Goal: Information Seeking & Learning: Check status

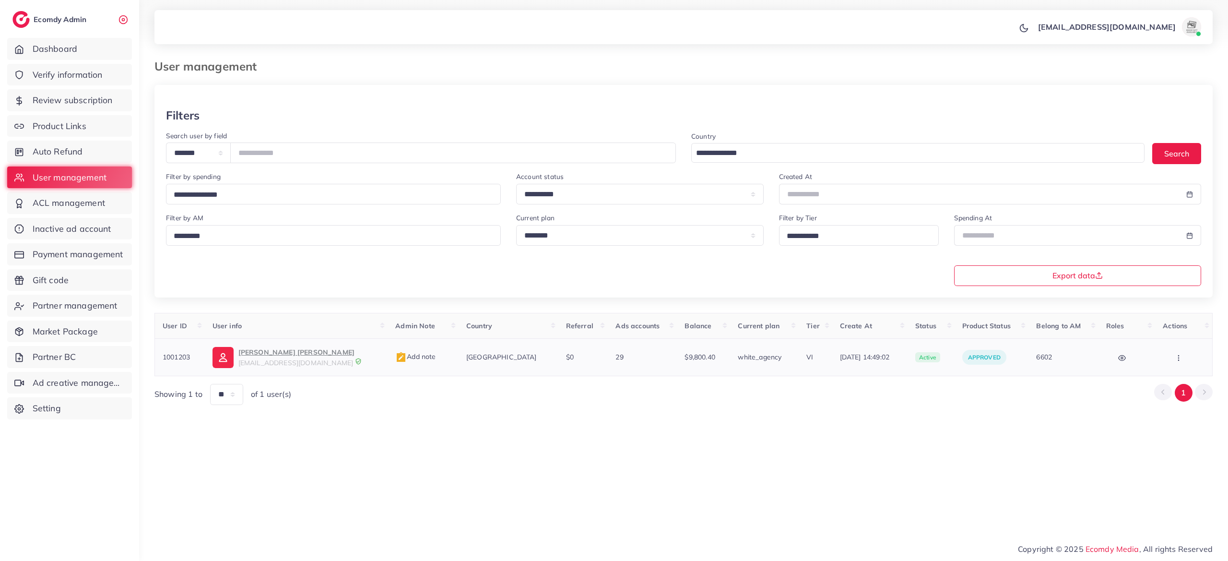
click at [685, 361] on span "$9,800.40" at bounding box center [700, 357] width 30 height 9
click at [89, 254] on span "Payment management" at bounding box center [80, 254] width 91 height 12
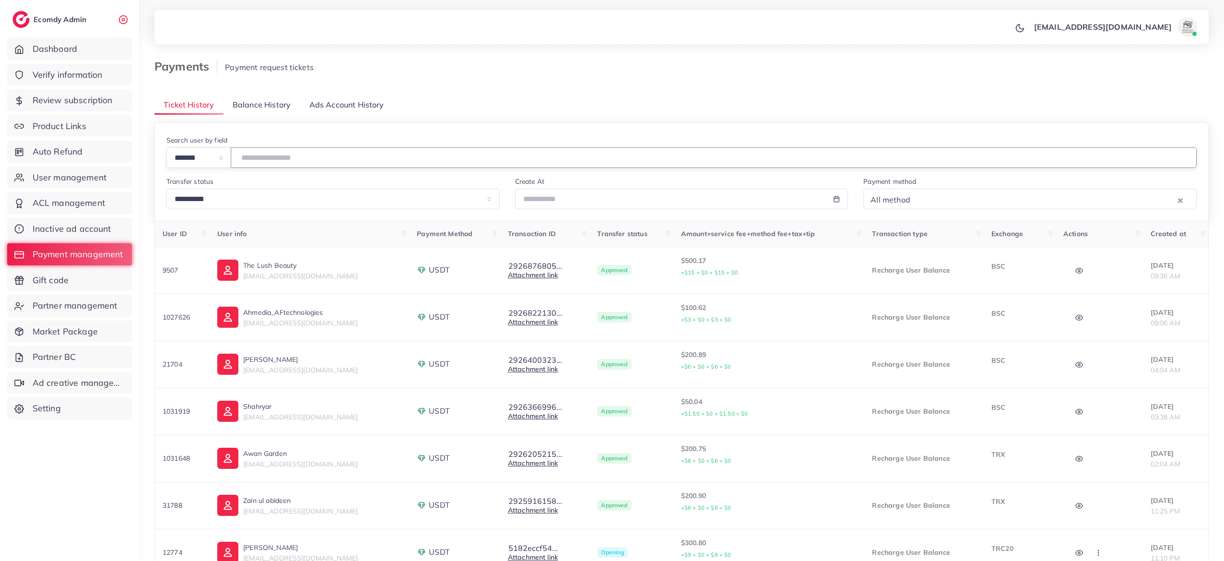
click at [294, 155] on input "number" at bounding box center [714, 157] width 966 height 21
type input "*******"
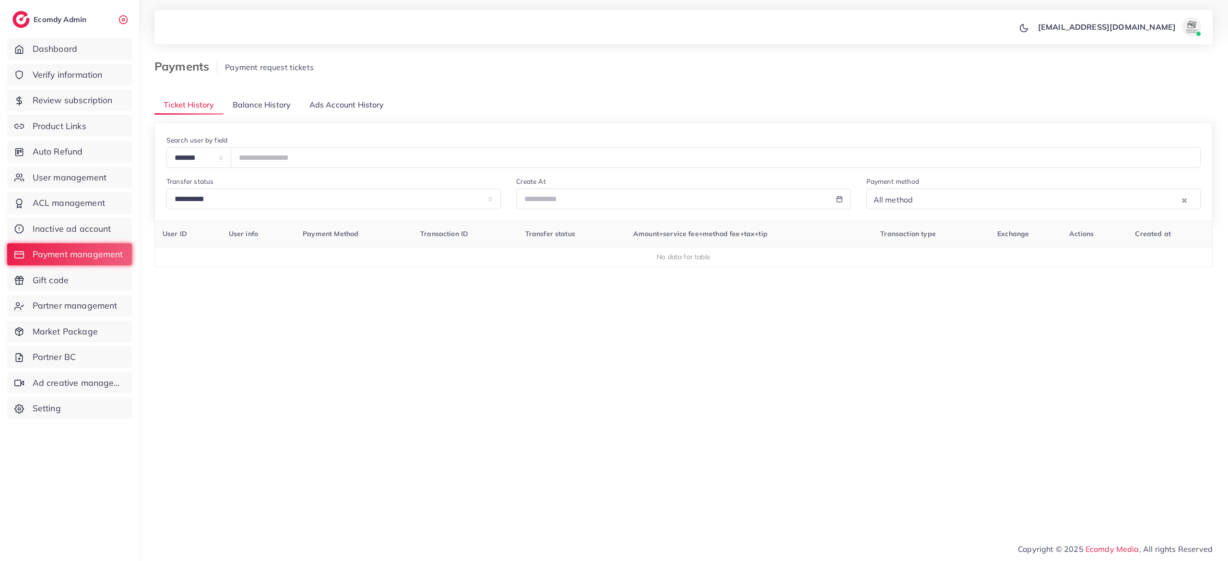
click at [283, 100] on span "Balance History" at bounding box center [262, 104] width 58 height 11
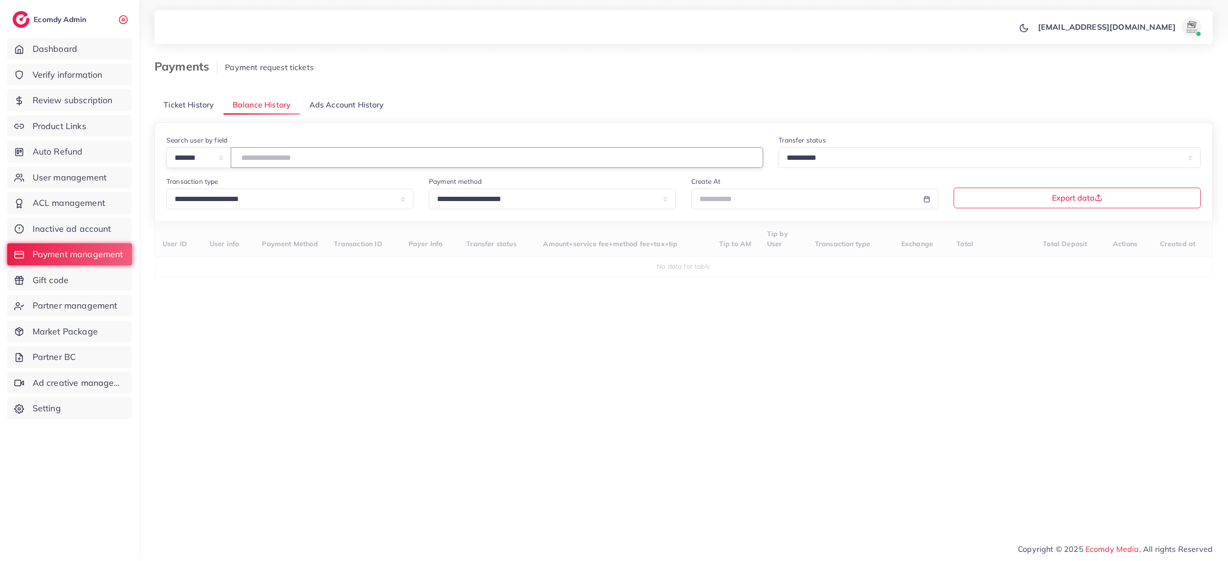
click at [306, 159] on input "number" at bounding box center [497, 157] width 533 height 21
type input "*******"
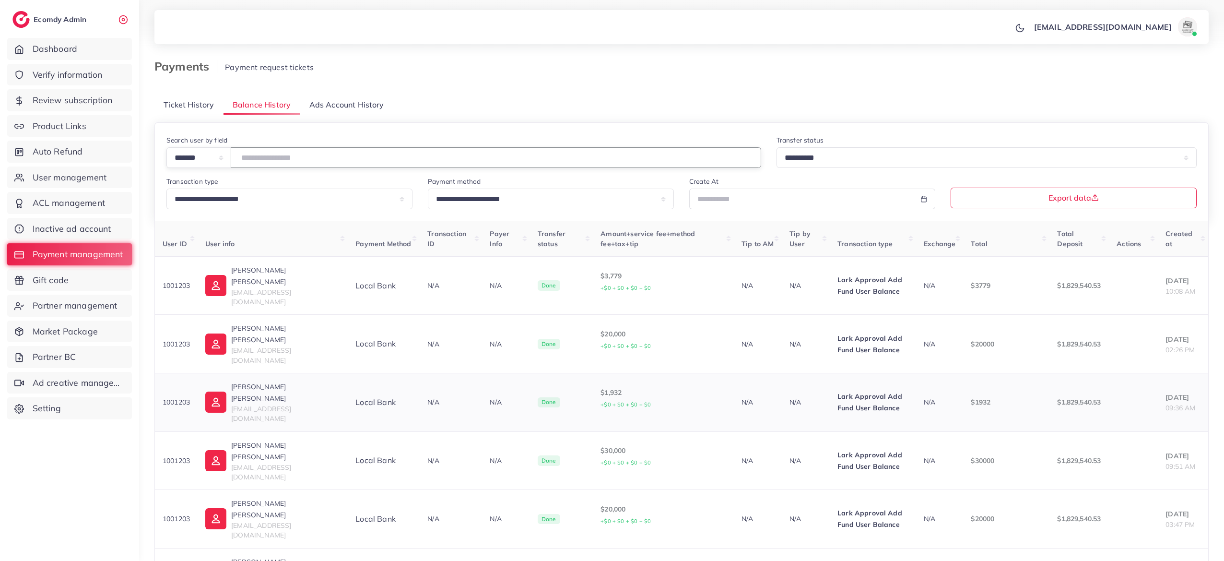
scroll to position [200, 0]
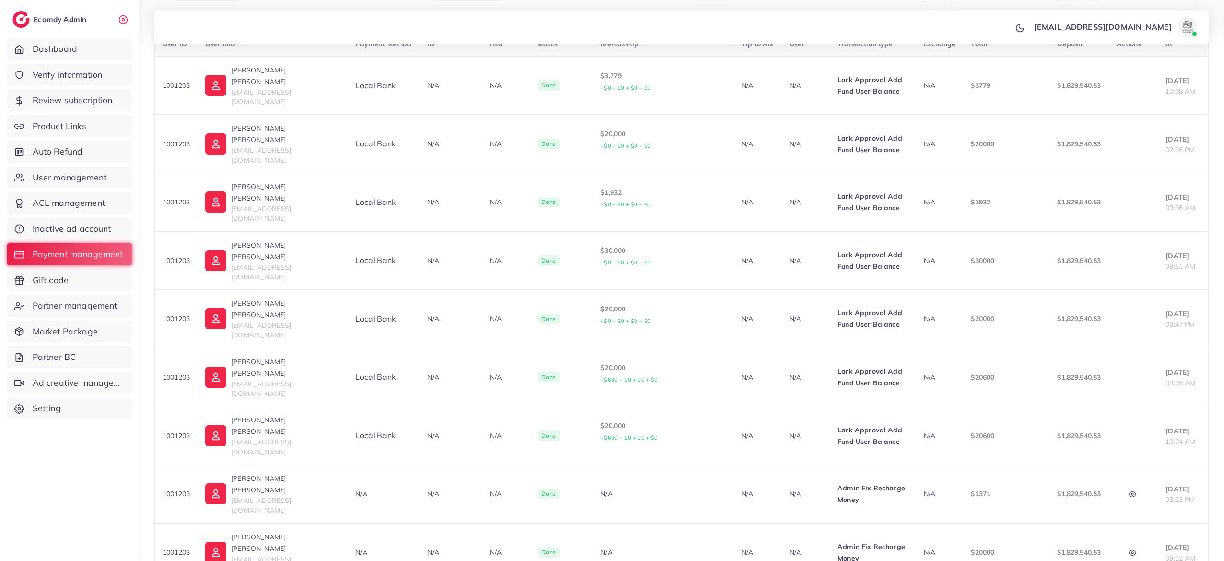
click at [1129, 492] on icon "button" at bounding box center [1133, 496] width 8 height 8
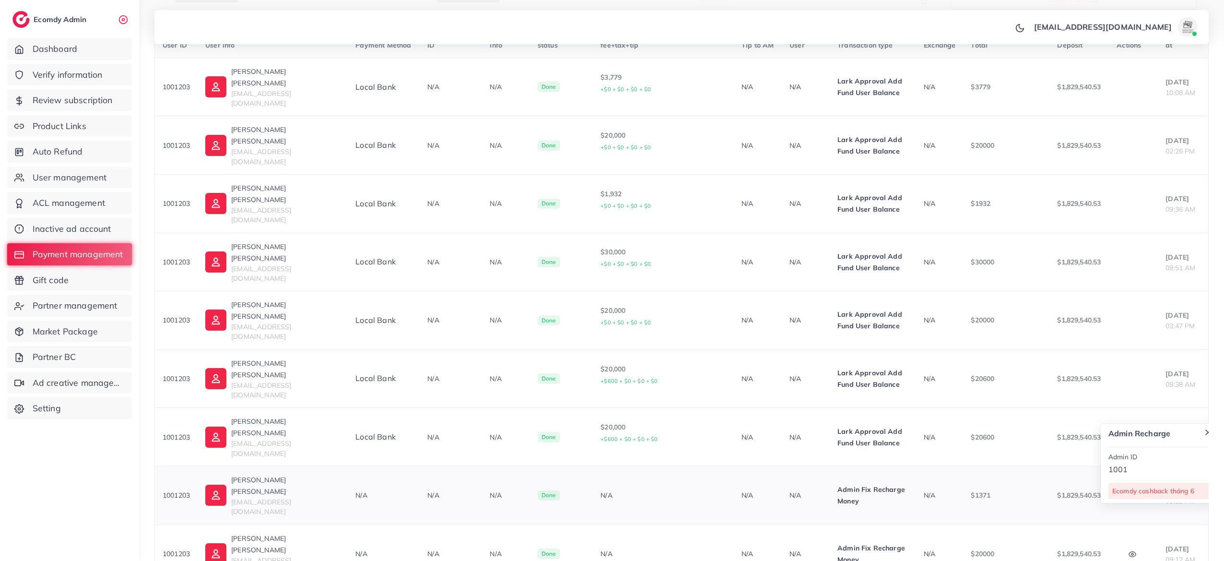
click at [1132, 495] on circle "button" at bounding box center [1133, 496] width 2 height 2
click at [1126, 485] on button "button" at bounding box center [1134, 496] width 34 height 22
click at [1129, 550] on icon "button" at bounding box center [1133, 554] width 8 height 8
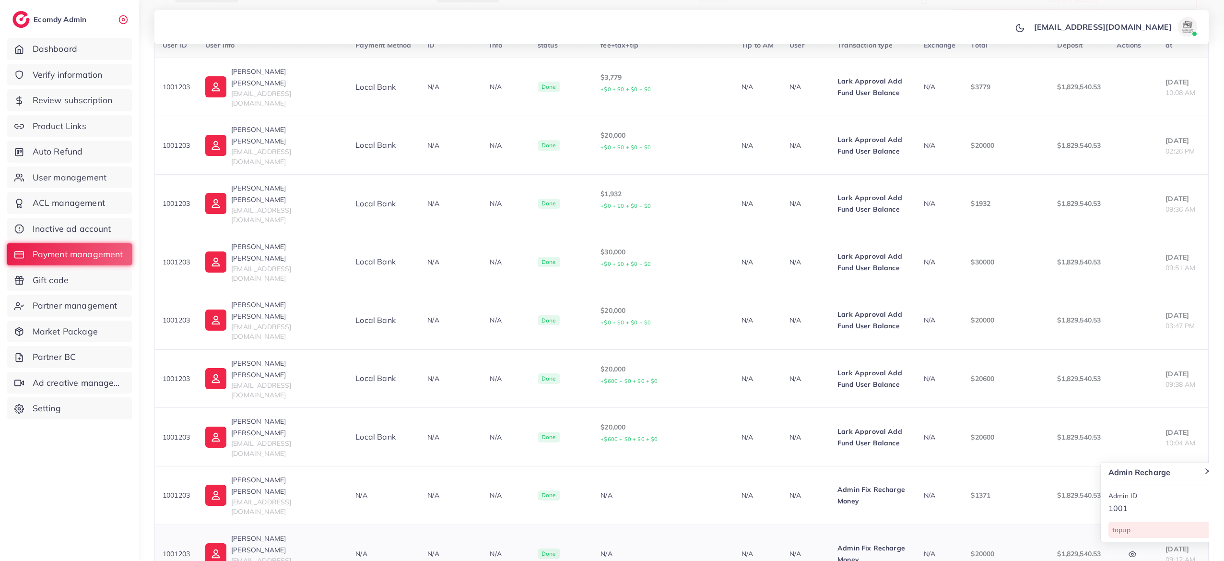
click at [1129, 550] on icon "button" at bounding box center [1133, 554] width 8 height 8
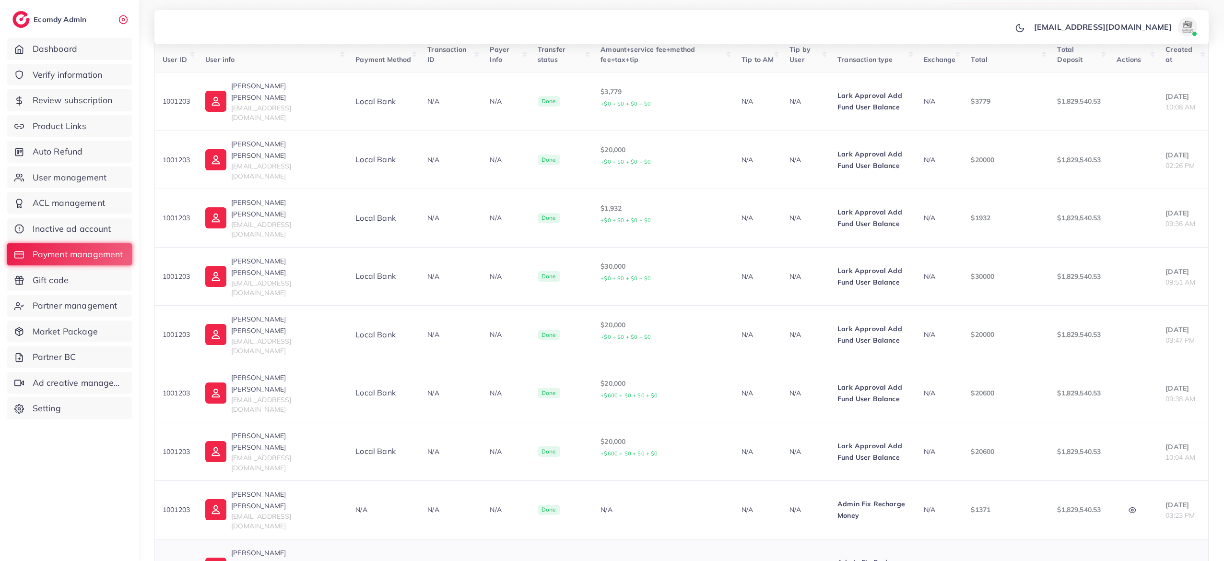
scroll to position [173, 0]
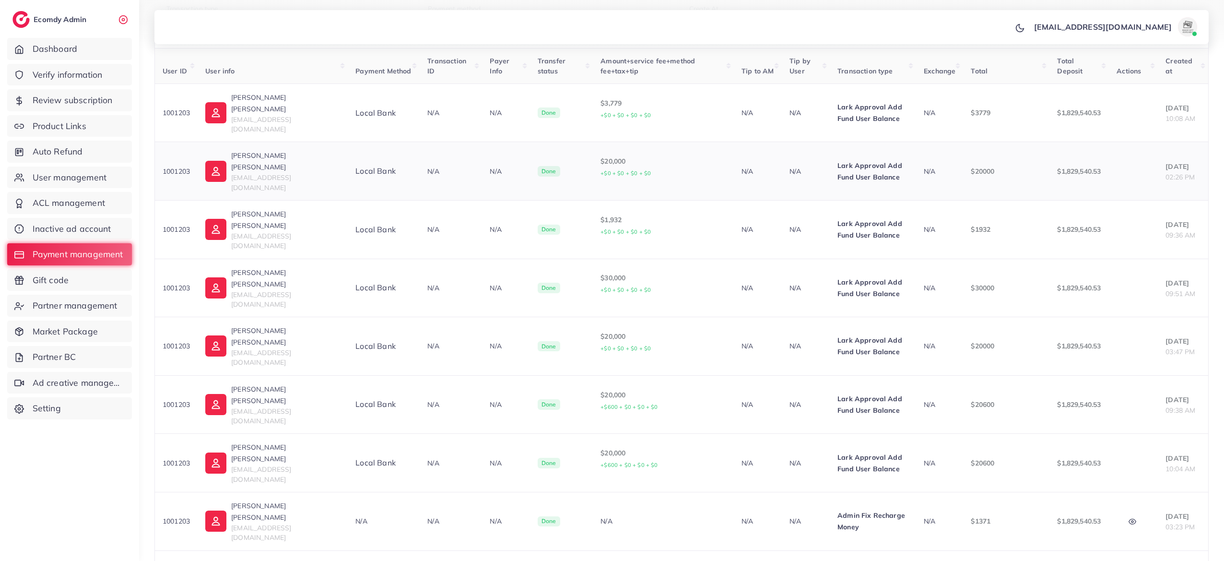
drag, startPoint x: 984, startPoint y: 155, endPoint x: 961, endPoint y: 157, distance: 23.1
click at [971, 166] on p "$20000" at bounding box center [1006, 172] width 71 height 12
drag, startPoint x: 960, startPoint y: 157, endPoint x: 987, endPoint y: 157, distance: 27.8
click at [987, 157] on td "$20000" at bounding box center [1006, 171] width 86 height 59
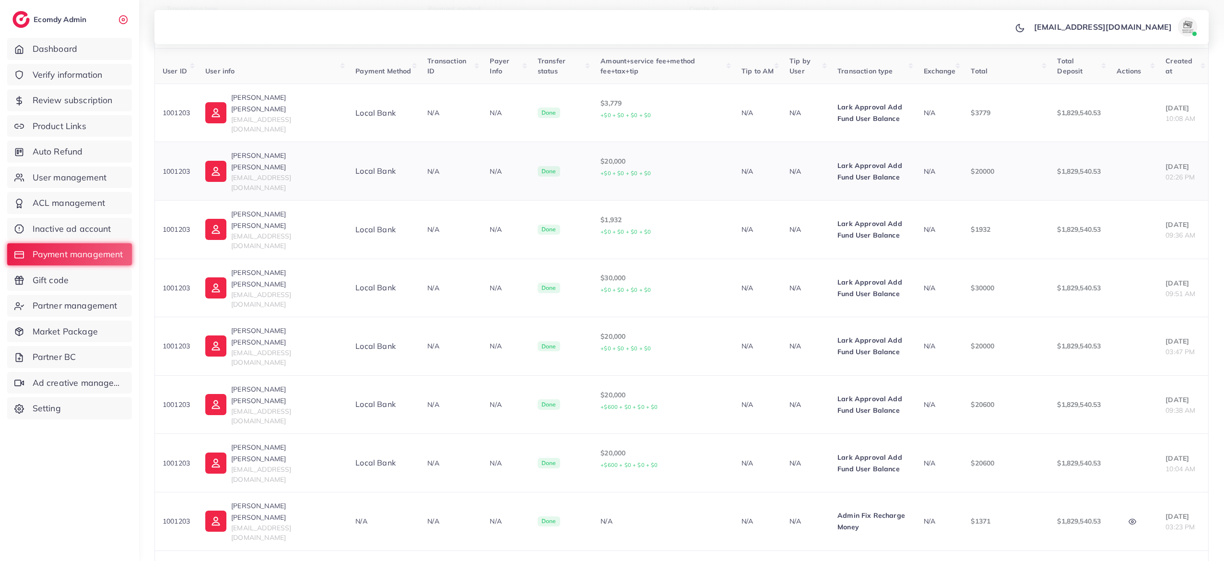
click at [987, 166] on p "$20000" at bounding box center [1006, 172] width 71 height 12
drag, startPoint x: 987, startPoint y: 157, endPoint x: 954, endPoint y: 158, distance: 33.6
click at [963, 158] on td "$20000" at bounding box center [1006, 171] width 86 height 59
click at [971, 282] on p "$30000" at bounding box center [1006, 288] width 71 height 12
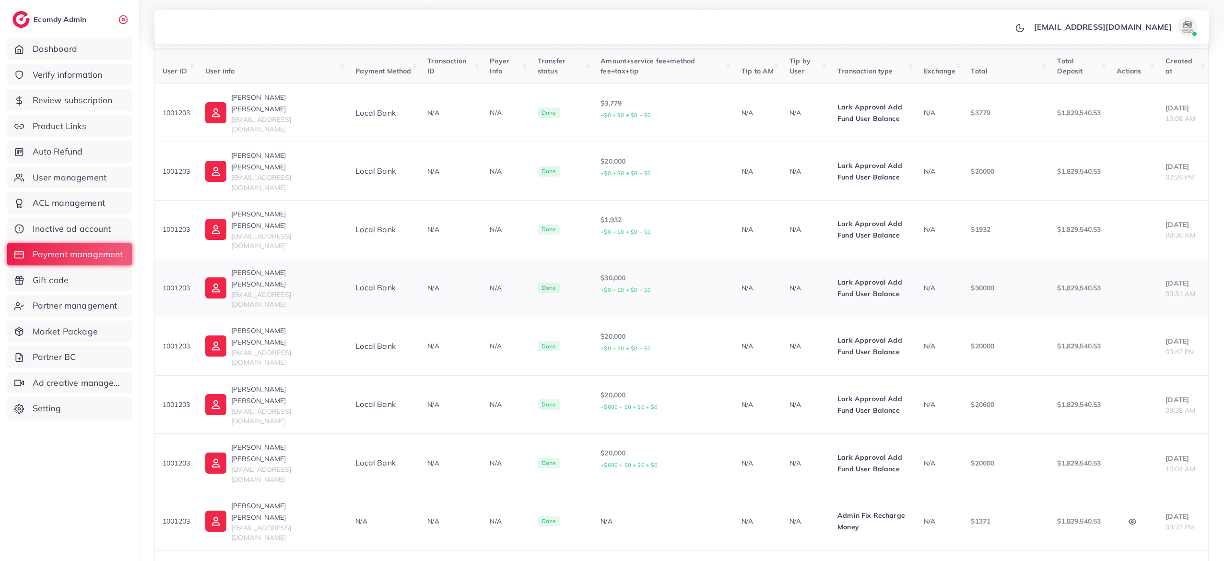
drag, startPoint x: 962, startPoint y: 251, endPoint x: 1006, endPoint y: 252, distance: 44.2
click at [1006, 282] on p "$30000" at bounding box center [1006, 288] width 71 height 12
drag, startPoint x: 984, startPoint y: 250, endPoint x: 965, endPoint y: 250, distance: 19.2
click at [975, 282] on p "$30000" at bounding box center [1006, 288] width 71 height 12
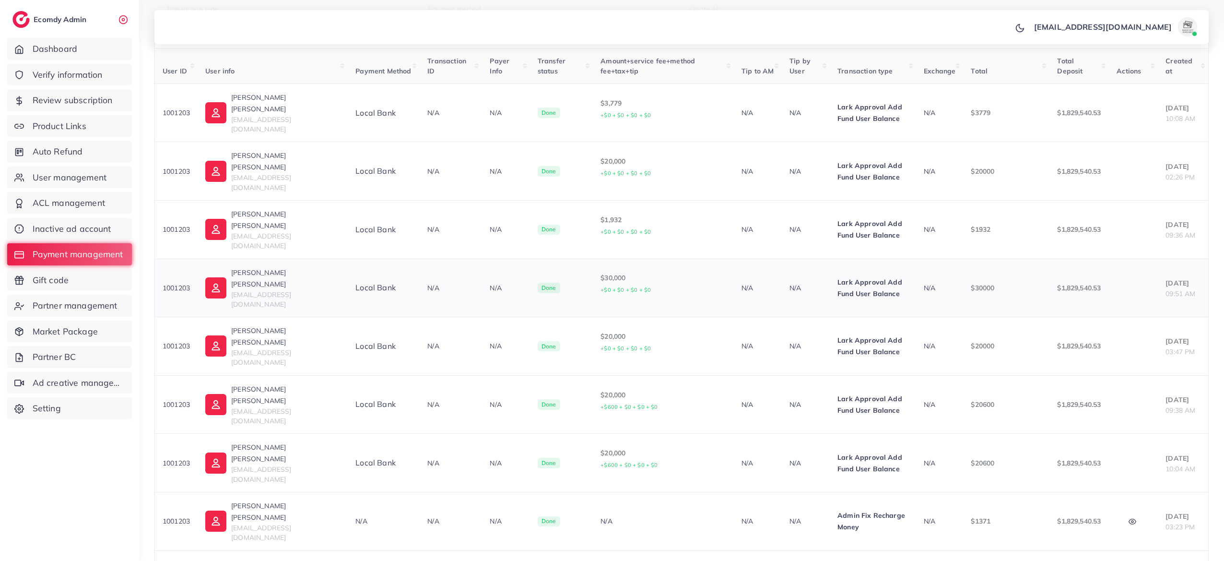
click at [971, 282] on p "$30000" at bounding box center [1006, 288] width 71 height 12
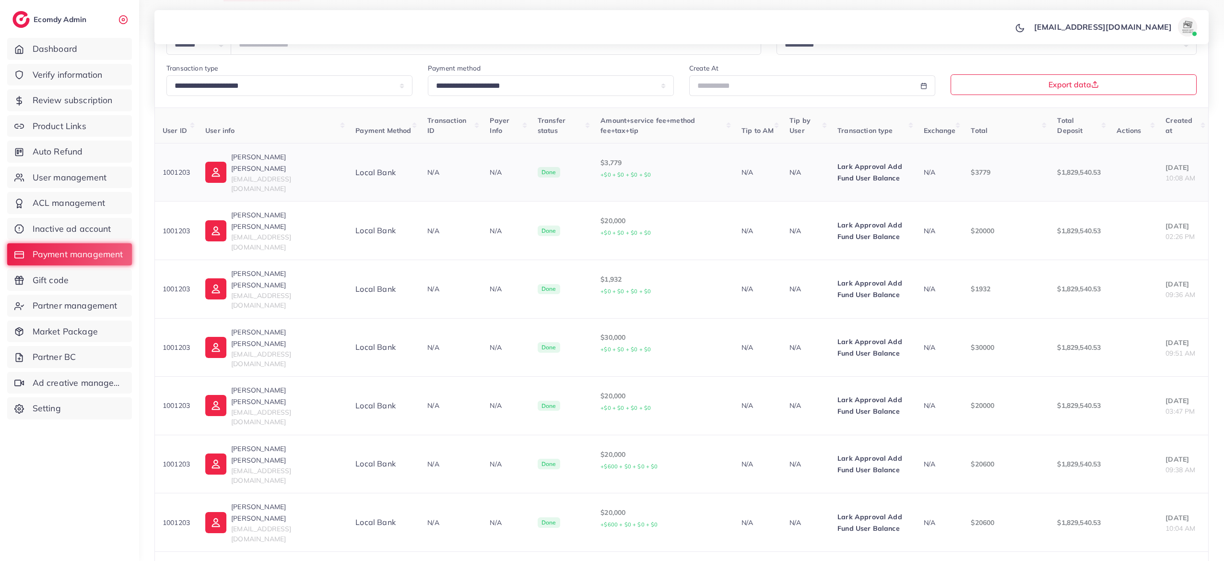
scroll to position [0, 0]
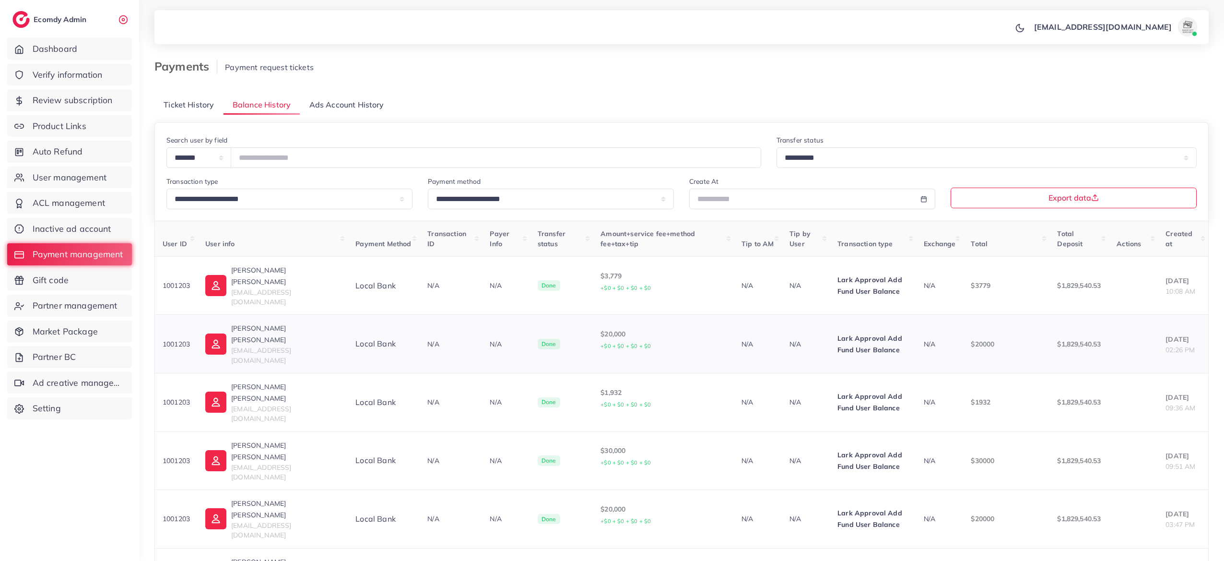
drag, startPoint x: 1036, startPoint y: 331, endPoint x: 1096, endPoint y: 332, distance: 59.5
click at [1096, 332] on tr "1001203 Phạm Nhật Minh shine.tdy@gmail.com Local bank N/A N/A Done $20,000 +$0 …" at bounding box center [682, 344] width 1054 height 59
click at [1096, 332] on td "$1,829,540.53" at bounding box center [1079, 344] width 59 height 59
drag, startPoint x: 1096, startPoint y: 332, endPoint x: 1055, endPoint y: 330, distance: 41.3
click at [1091, 332] on td "$1,829,540.53" at bounding box center [1079, 344] width 59 height 59
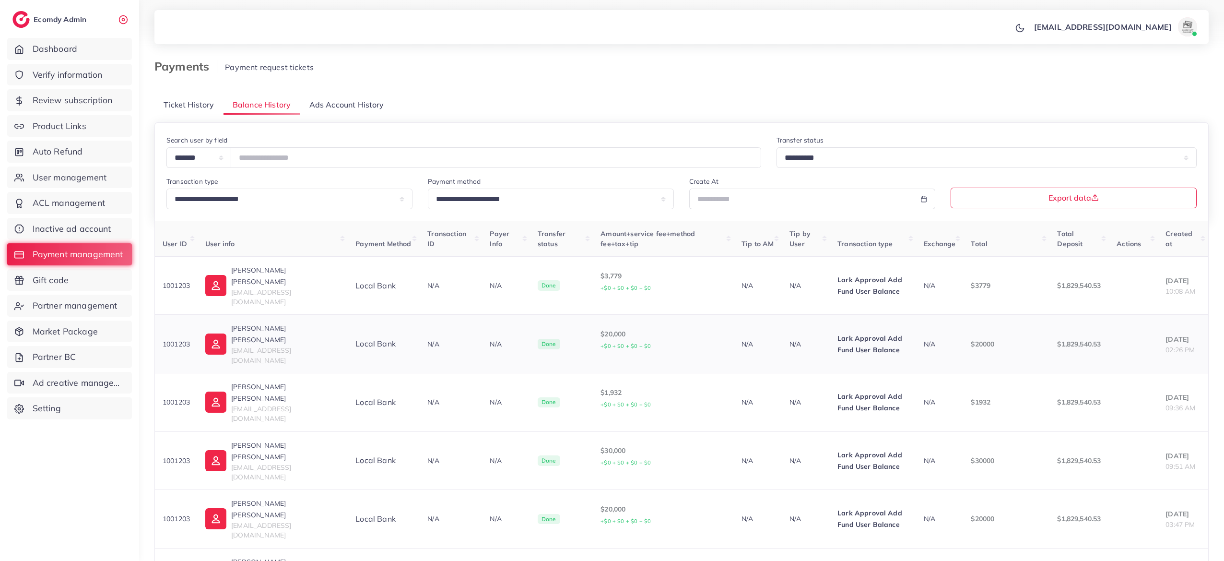
click at [1057, 338] on p "$1,829,540.53" at bounding box center [1079, 344] width 44 height 12
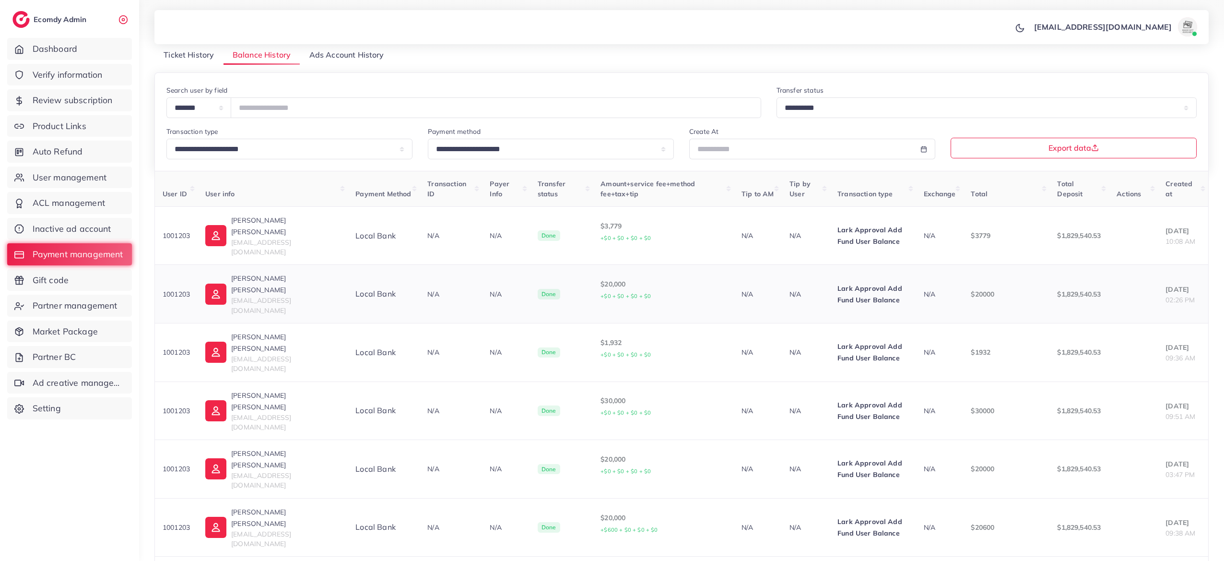
scroll to position [64, 0]
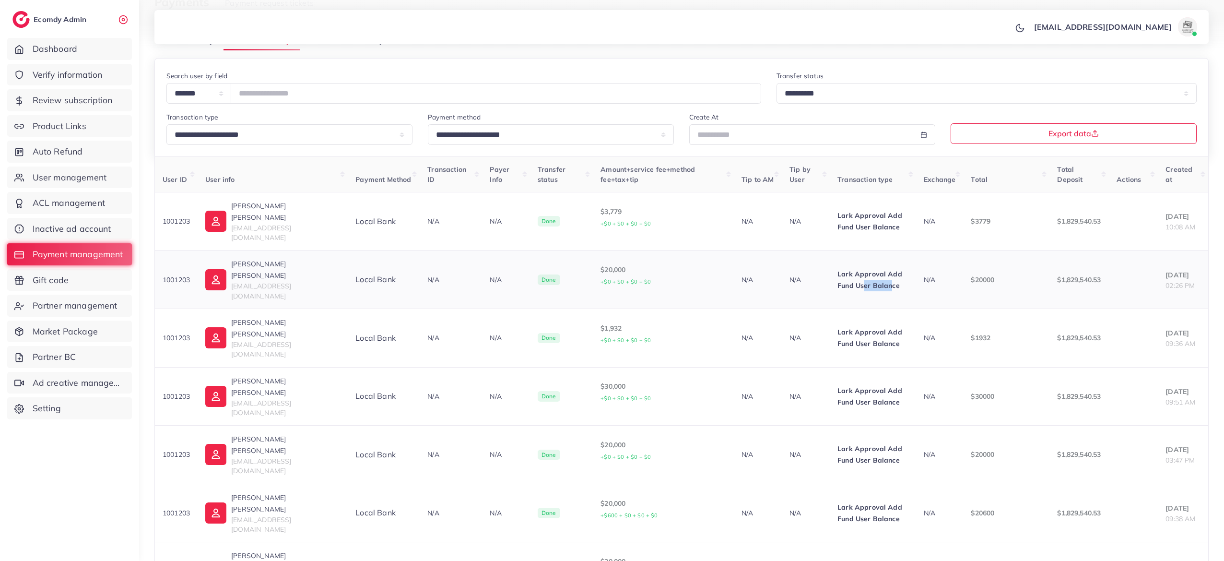
drag, startPoint x: 874, startPoint y: 268, endPoint x: 846, endPoint y: 266, distance: 27.4
click at [846, 268] on p "Lark Approval Add Fund User Balance" at bounding box center [873, 279] width 71 height 23
drag, startPoint x: 825, startPoint y: 271, endPoint x: 873, endPoint y: 270, distance: 48.5
click at [873, 270] on p "Lark Approval Add Fund User Balance" at bounding box center [873, 279] width 71 height 23
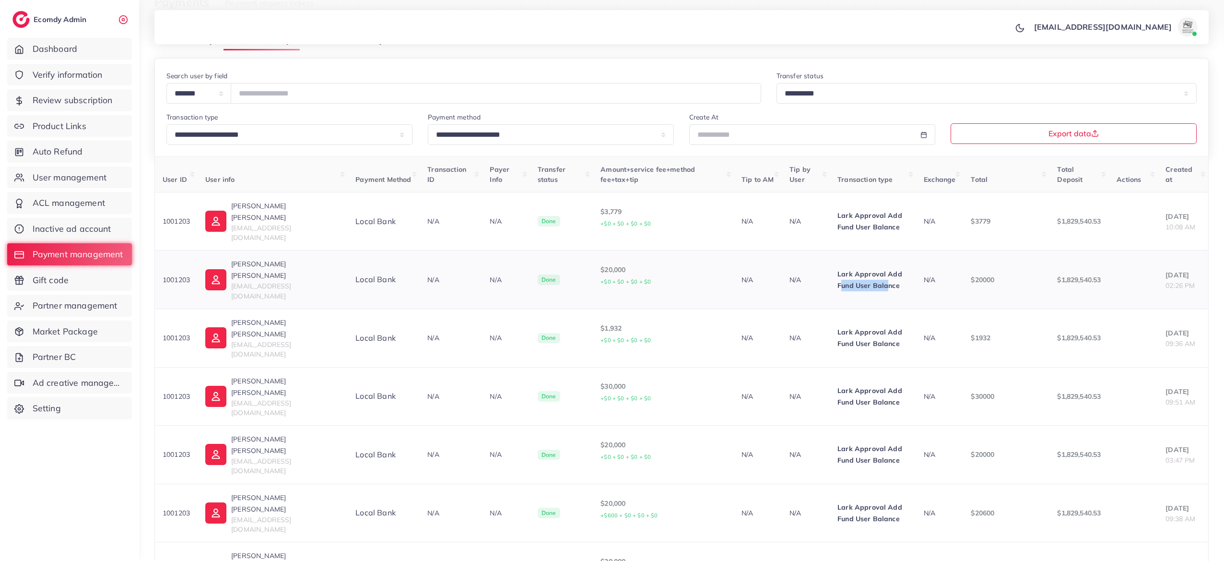
click at [873, 270] on p "Lark Approval Add Fund User Balance" at bounding box center [873, 279] width 71 height 23
drag, startPoint x: 873, startPoint y: 270, endPoint x: 833, endPoint y: 269, distance: 40.3
click at [838, 269] on p "Lark Approval Add Fund User Balance" at bounding box center [873, 279] width 71 height 23
click at [838, 268] on p "Lark Approval Add Fund User Balance" at bounding box center [873, 279] width 71 height 23
click at [80, 185] on link "User management" at bounding box center [69, 177] width 125 height 22
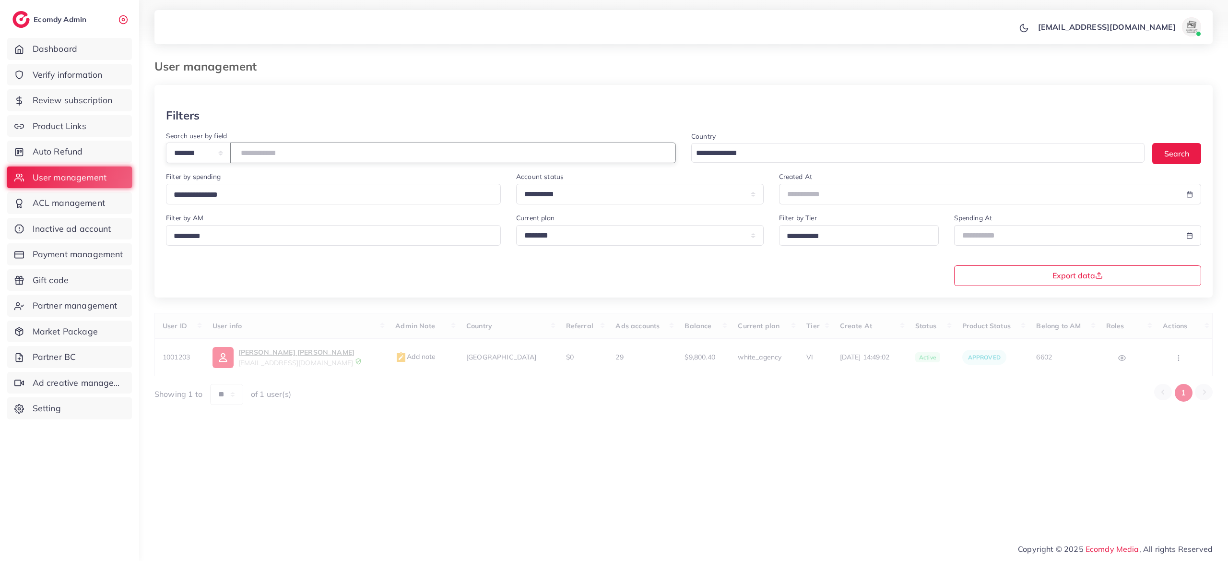
click at [279, 150] on input "number" at bounding box center [453, 152] width 446 height 21
type input "*******"
click at [105, 258] on span "Payment management" at bounding box center [80, 254] width 91 height 12
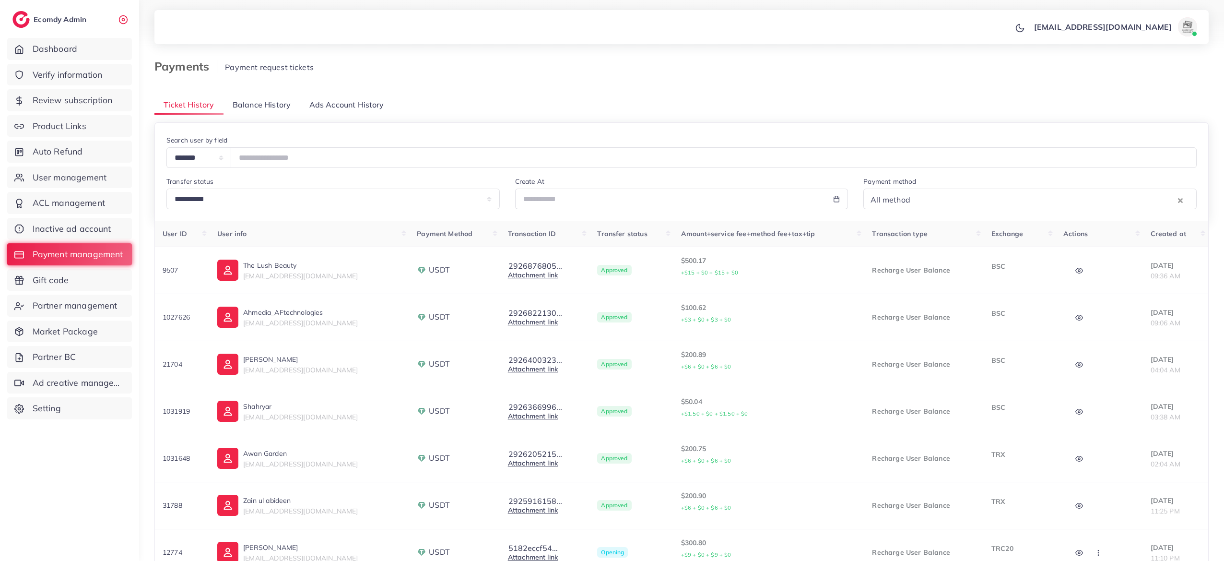
click at [266, 107] on span "Balance History" at bounding box center [262, 104] width 58 height 11
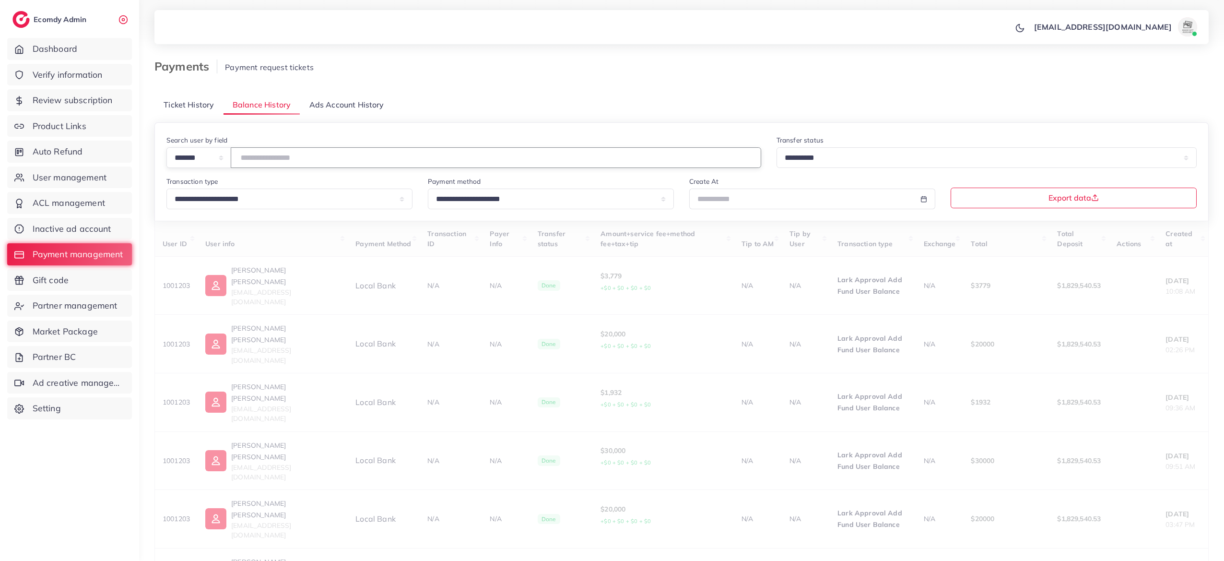
click at [286, 153] on input "number" at bounding box center [496, 157] width 531 height 21
type input "*******"
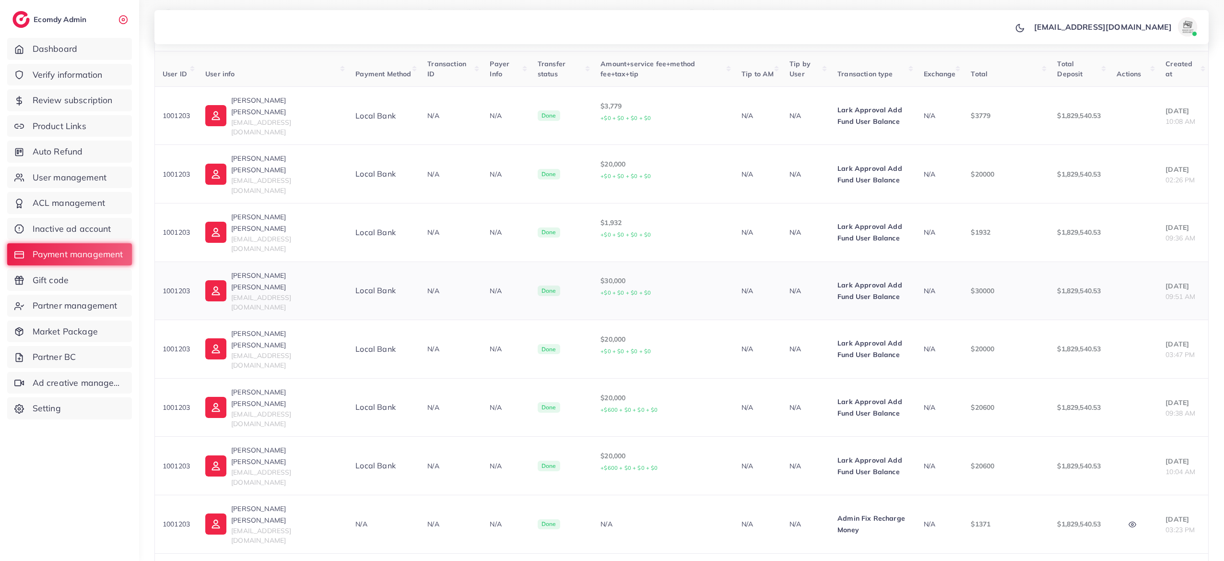
scroll to position [176, 0]
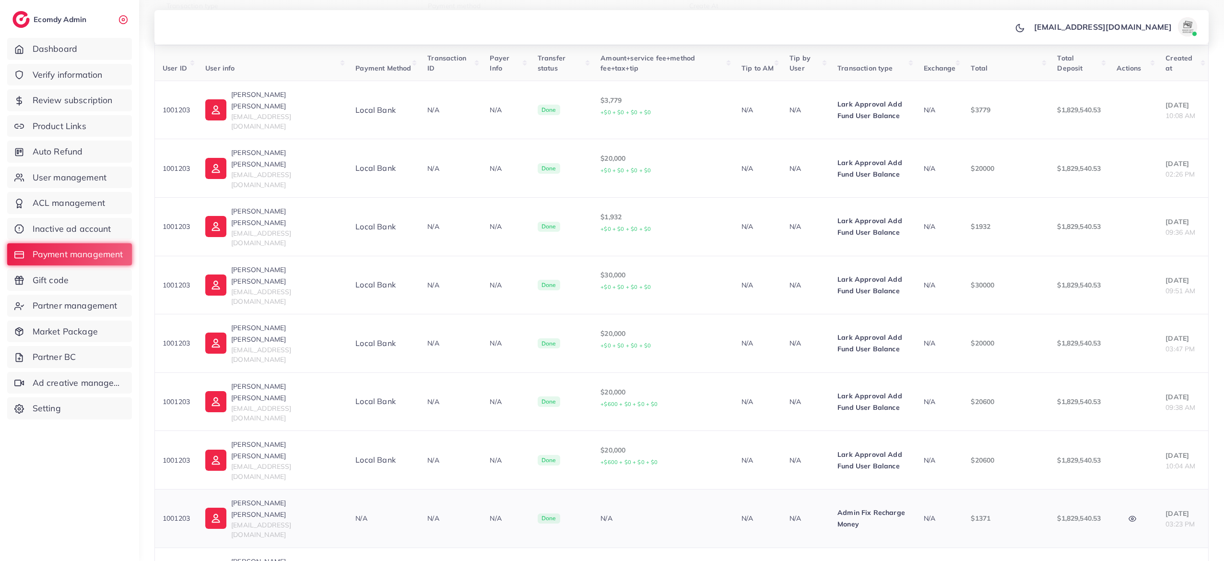
click at [1127, 508] on button "button" at bounding box center [1134, 519] width 34 height 22
click at [1129, 515] on icon "button" at bounding box center [1133, 519] width 8 height 8
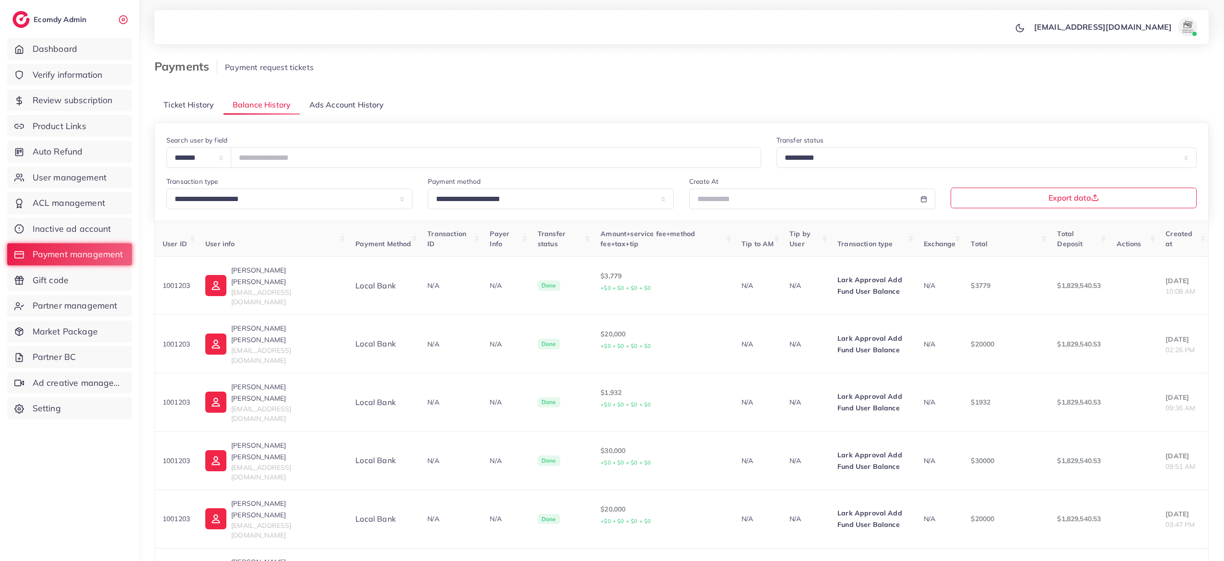
click at [200, 107] on span "Ticket History" at bounding box center [189, 104] width 50 height 11
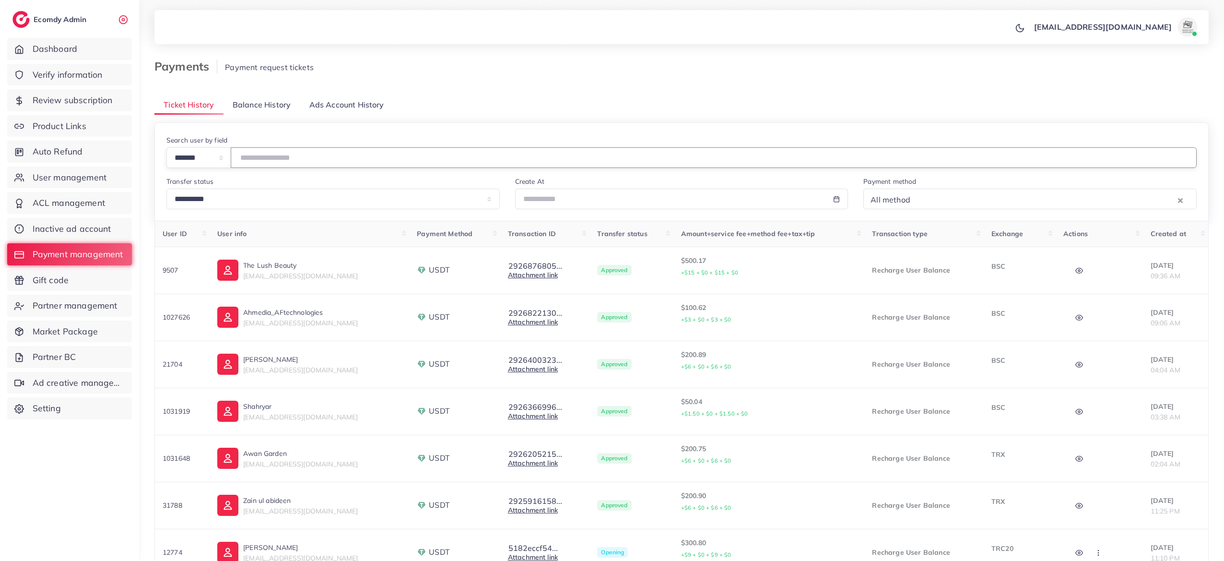
click at [284, 153] on input "number" at bounding box center [714, 157] width 966 height 21
type input "*******"
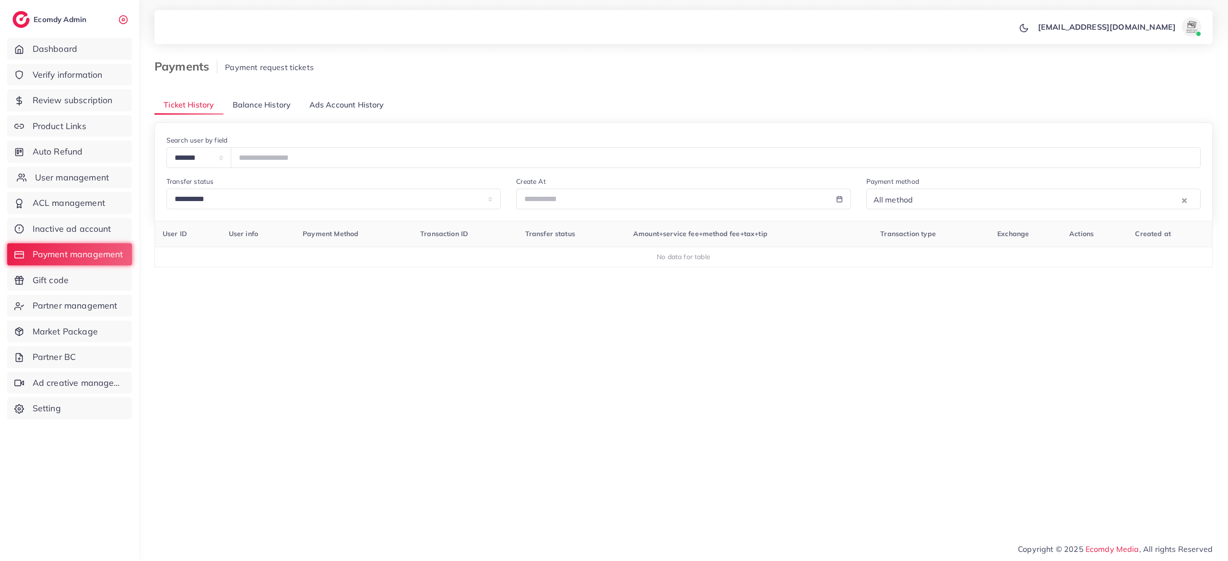
click at [83, 172] on span "User management" at bounding box center [72, 177] width 74 height 12
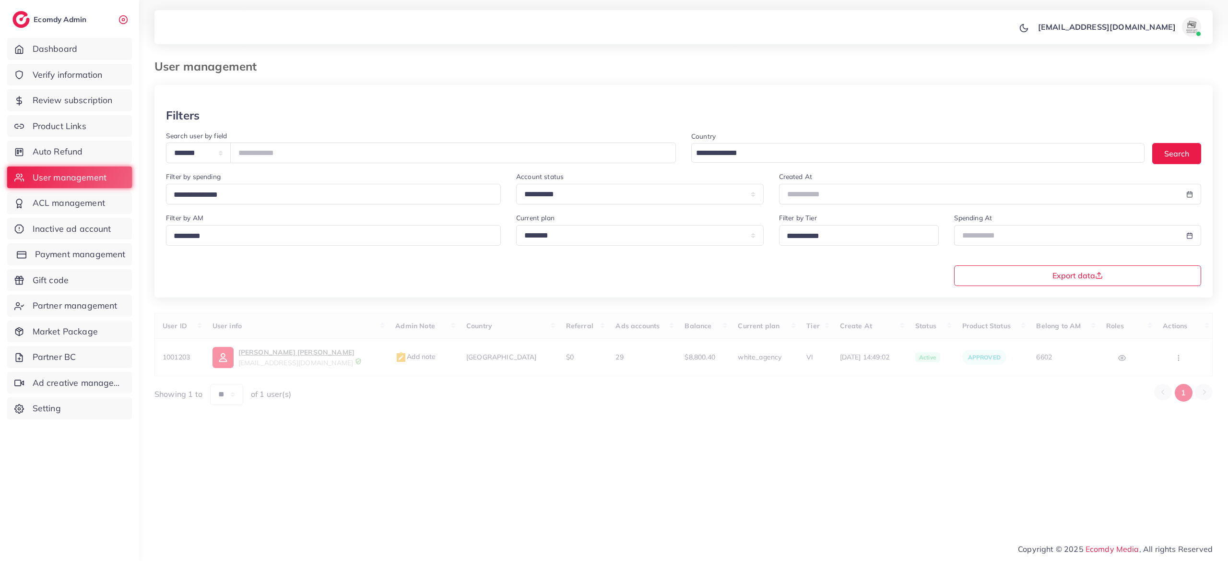
click at [96, 245] on link "Payment management" at bounding box center [69, 254] width 125 height 22
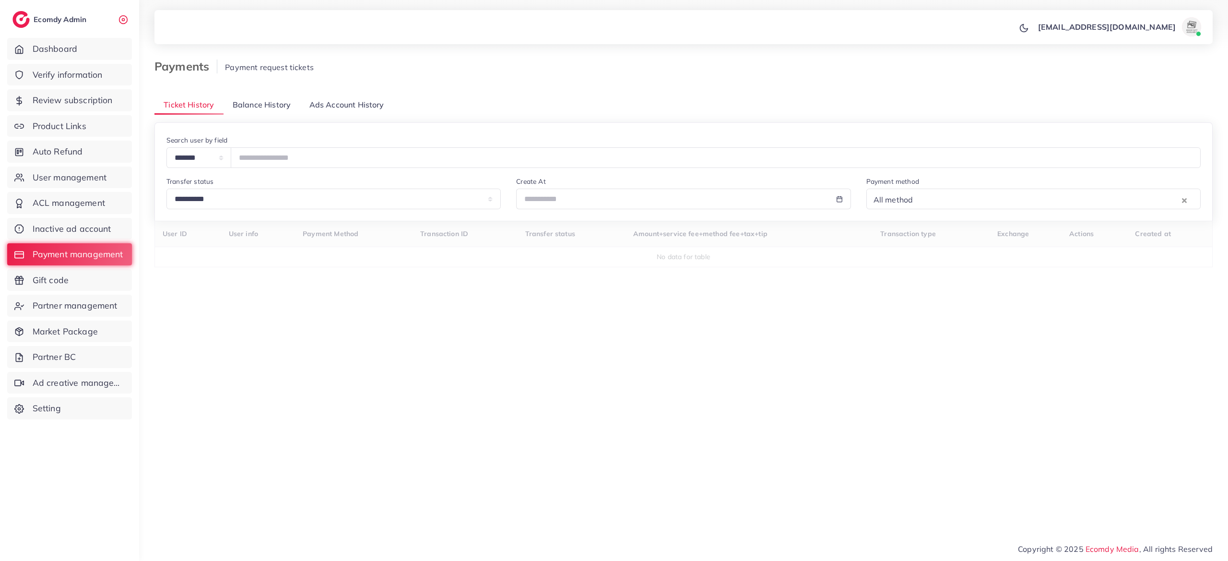
click at [257, 106] on span "Balance History" at bounding box center [262, 104] width 58 height 11
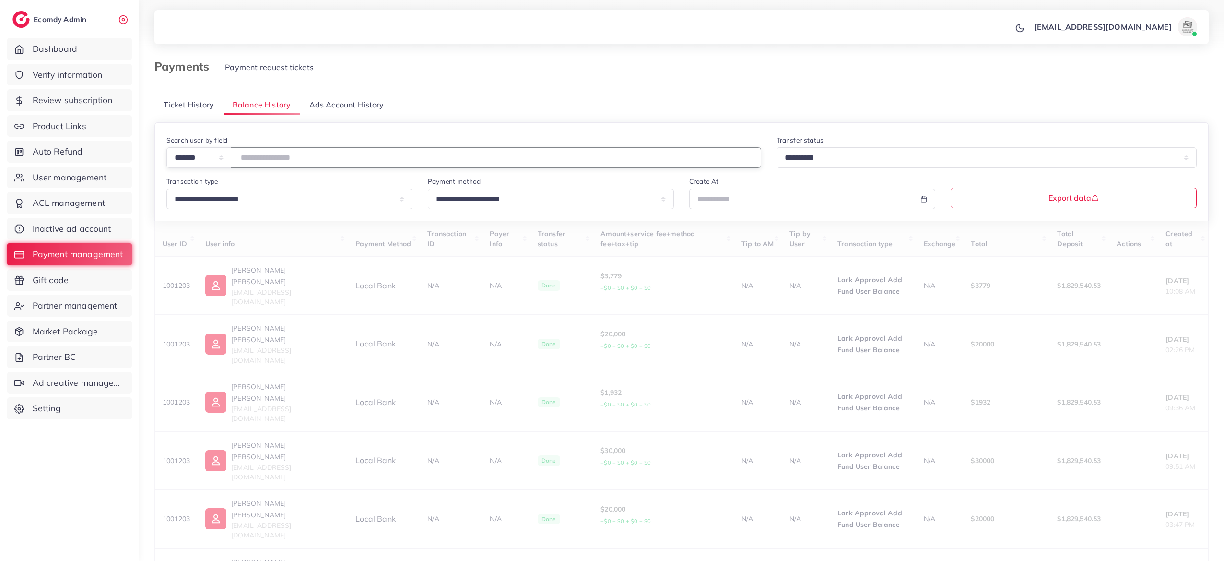
click at [320, 163] on input "number" at bounding box center [496, 157] width 531 height 21
type input "*******"
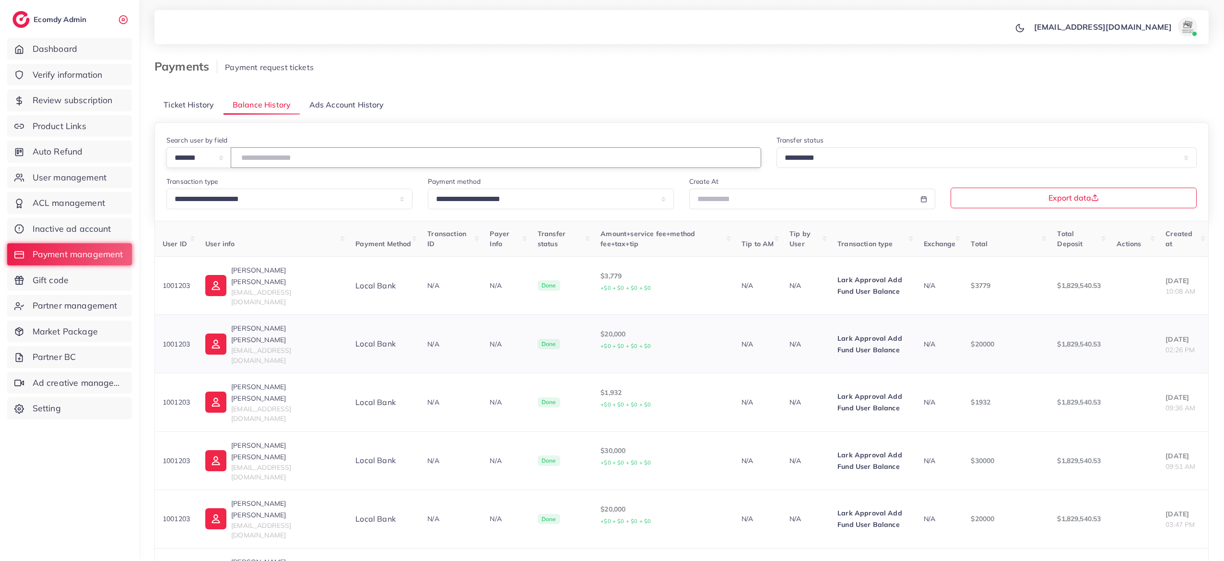
scroll to position [2, 0]
click at [105, 175] on span "User management" at bounding box center [72, 177] width 74 height 12
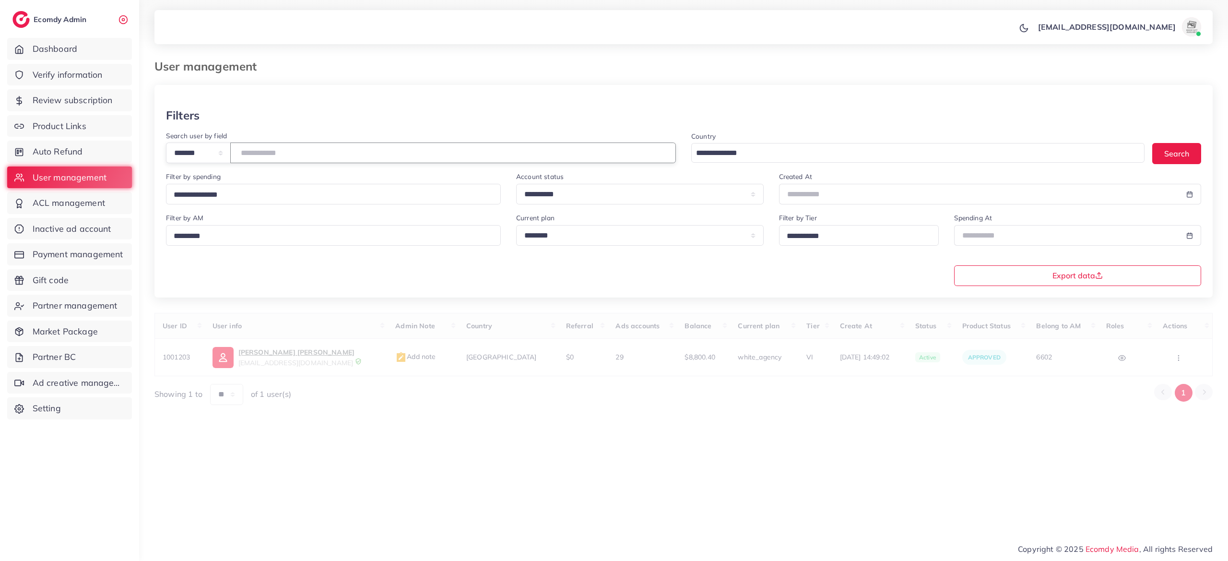
click at [321, 163] on input "number" at bounding box center [453, 152] width 446 height 21
type input "*******"
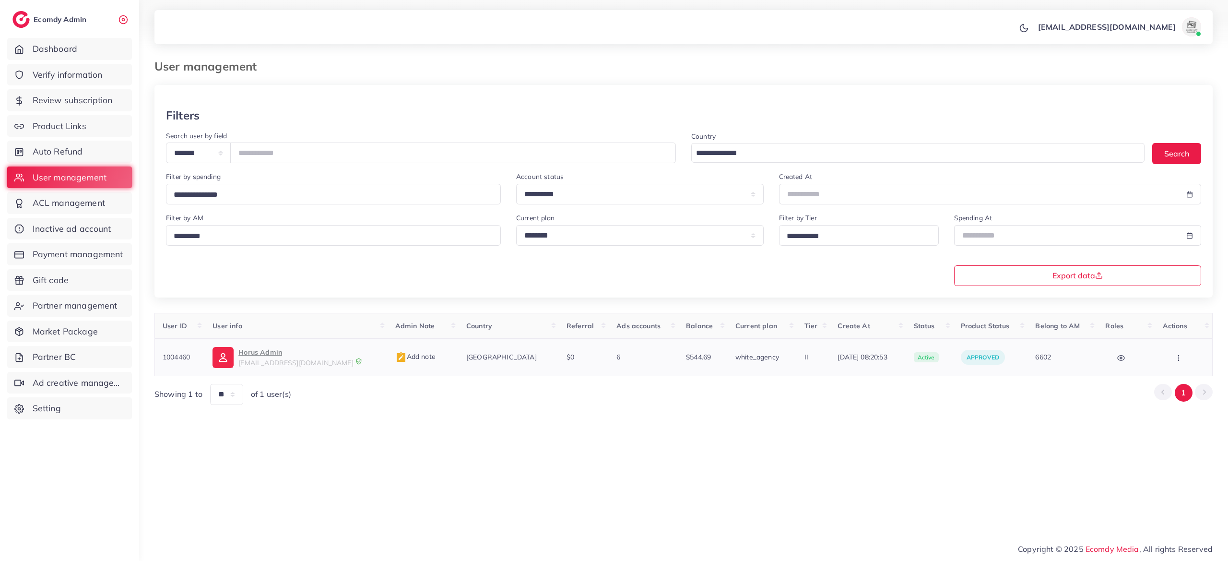
click at [266, 357] on p "Horus Admin" at bounding box center [295, 352] width 115 height 12
drag, startPoint x: 308, startPoint y: 152, endPoint x: 281, endPoint y: 150, distance: 26.5
click at [281, 150] on input "*******" at bounding box center [453, 152] width 446 height 21
click at [278, 367] on span "admin@horusvn.com" at bounding box center [295, 362] width 115 height 9
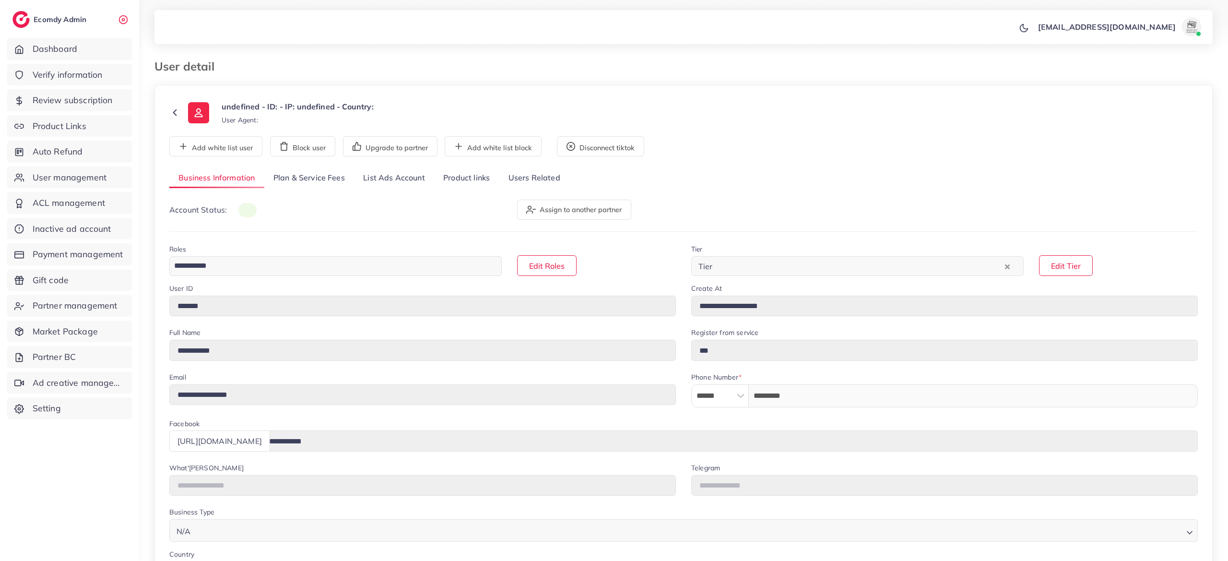
click at [406, 182] on link "List Ads Account" at bounding box center [394, 178] width 80 height 21
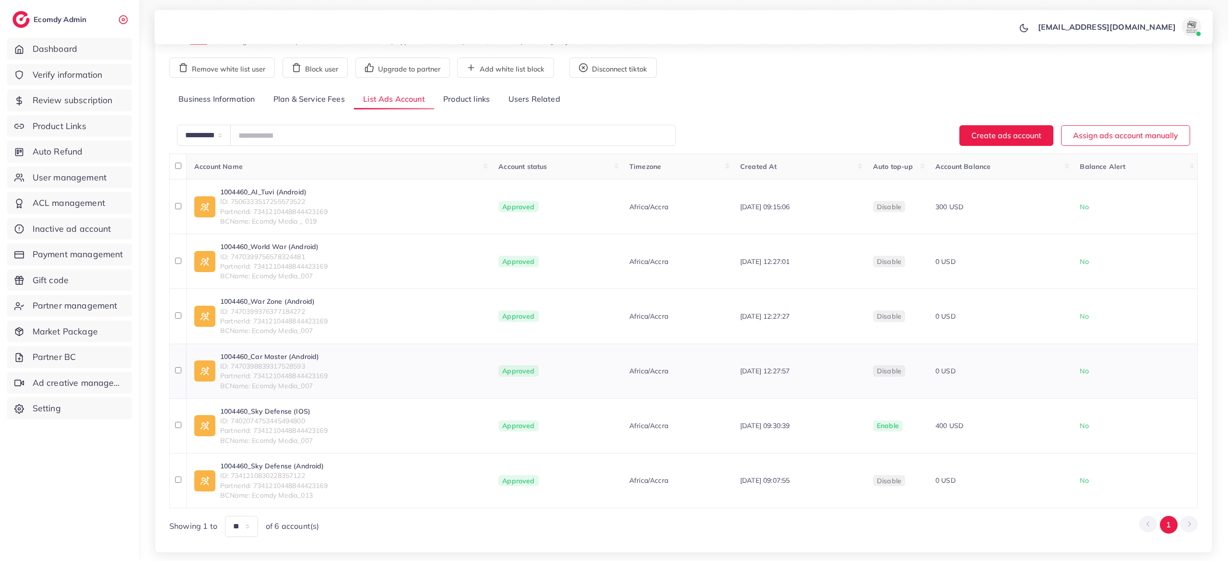
scroll to position [129, 0]
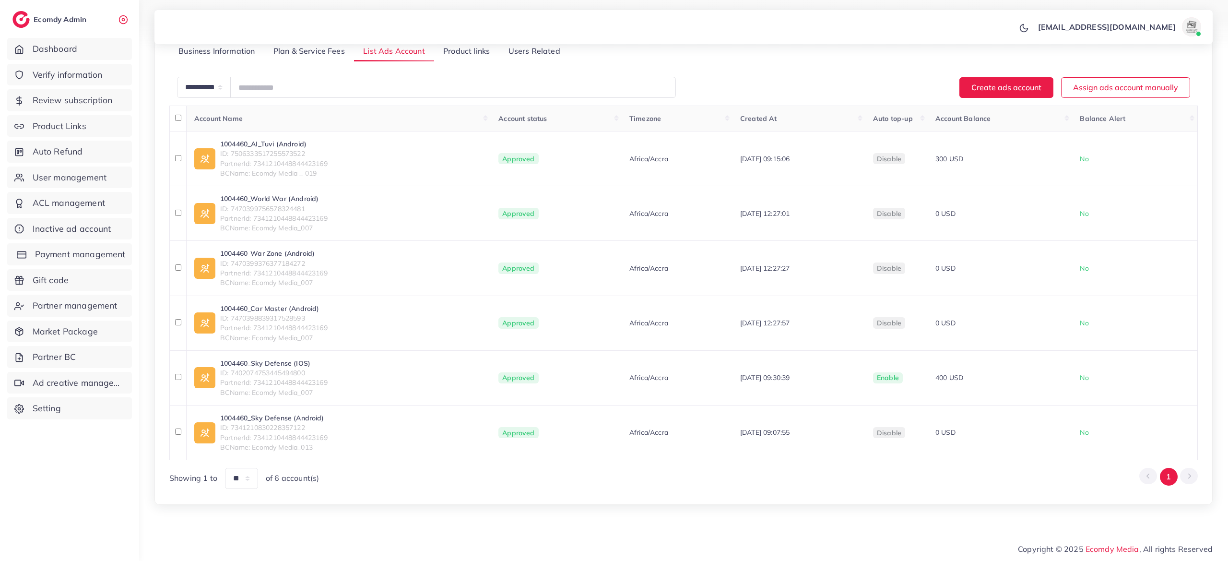
click at [84, 255] on span "Payment management" at bounding box center [80, 254] width 91 height 12
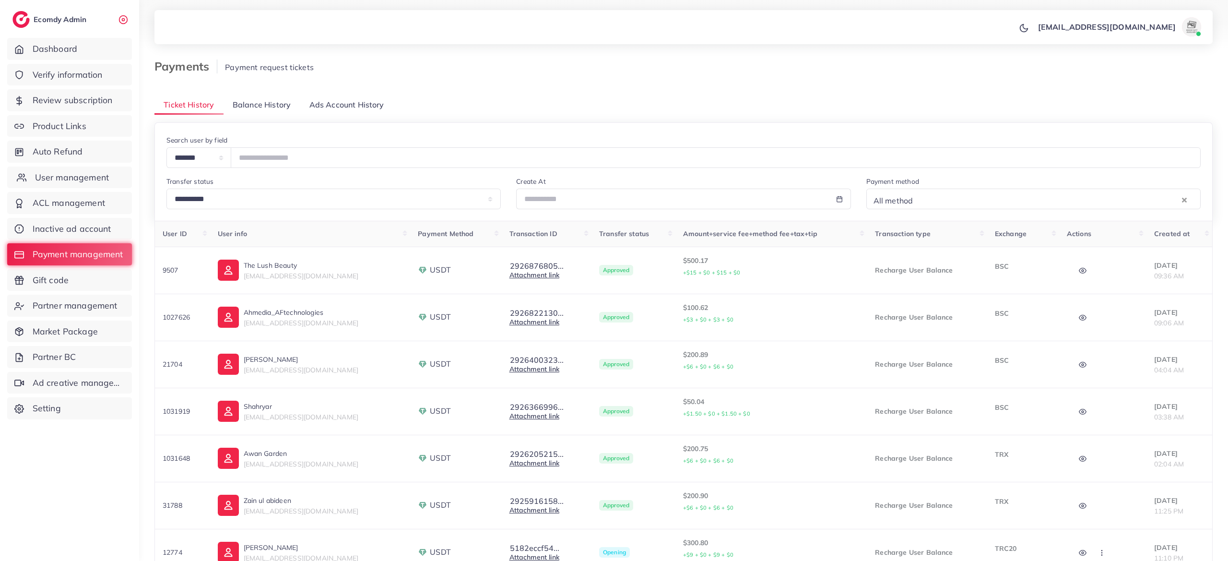
click at [79, 177] on span "User management" at bounding box center [72, 177] width 74 height 12
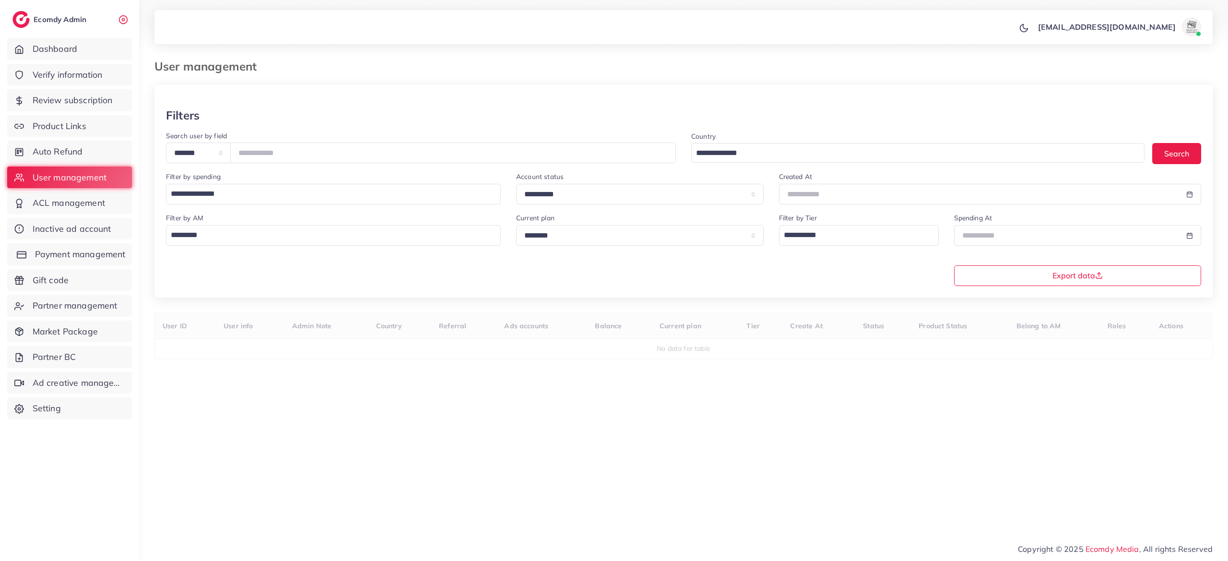
click at [86, 245] on link "Payment management" at bounding box center [69, 254] width 125 height 22
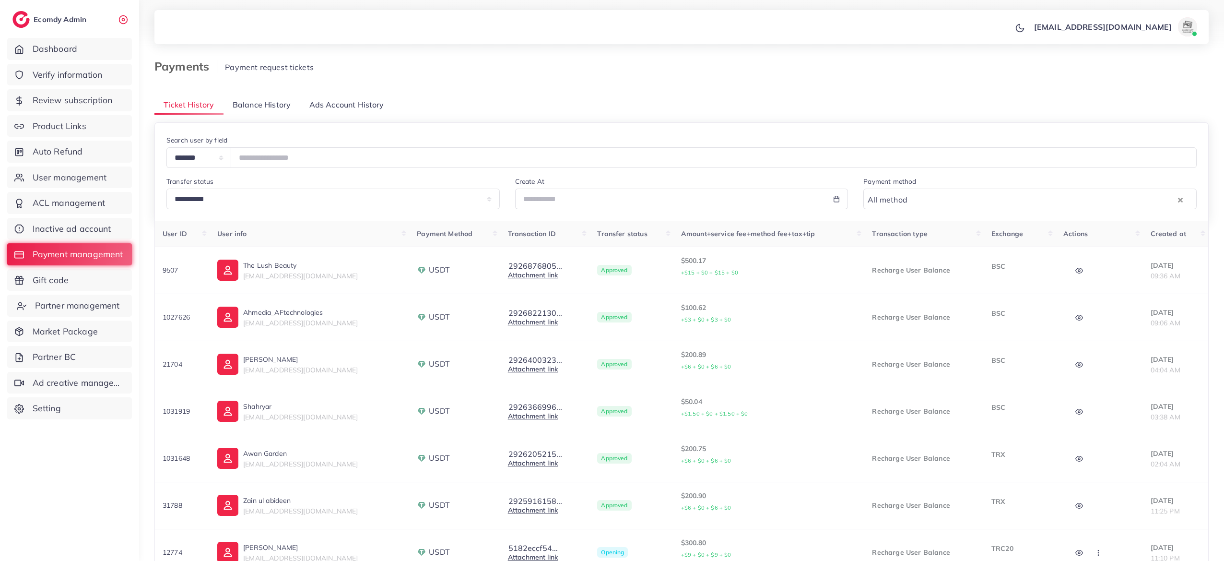
click at [104, 309] on span "Partner management" at bounding box center [77, 305] width 85 height 12
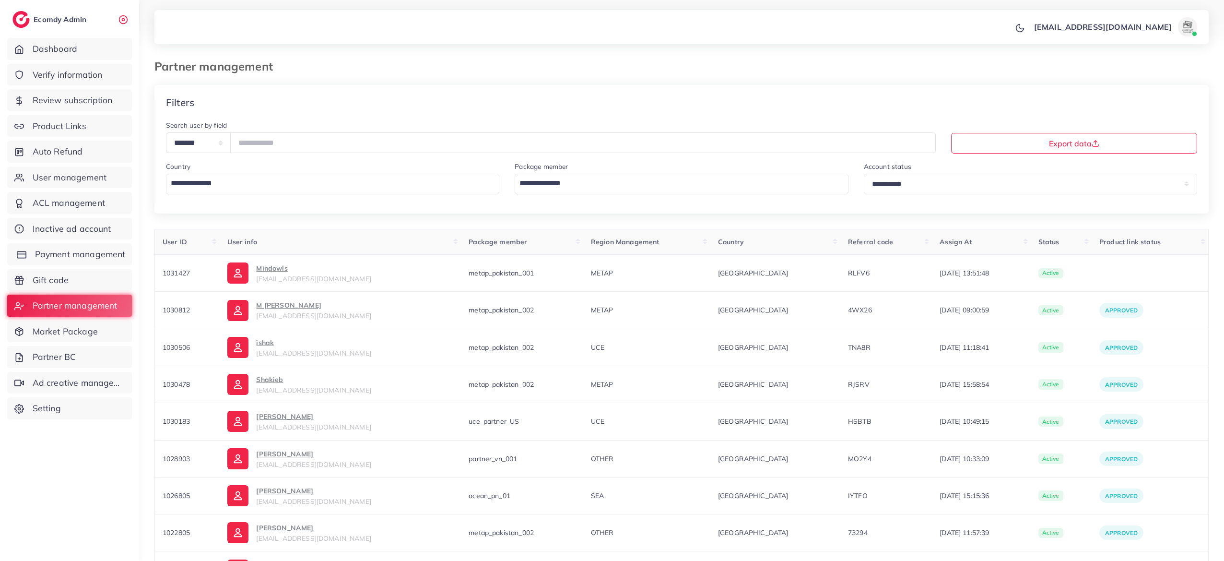
click at [65, 252] on span "Payment management" at bounding box center [80, 254] width 91 height 12
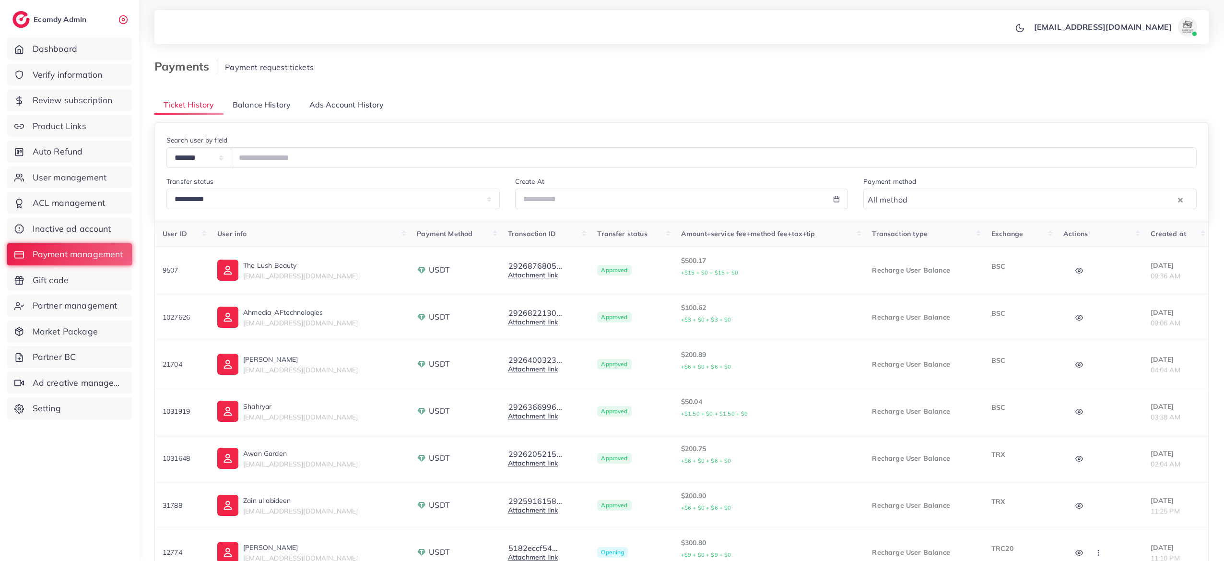
click at [269, 113] on link "Balance History" at bounding box center [262, 105] width 77 height 21
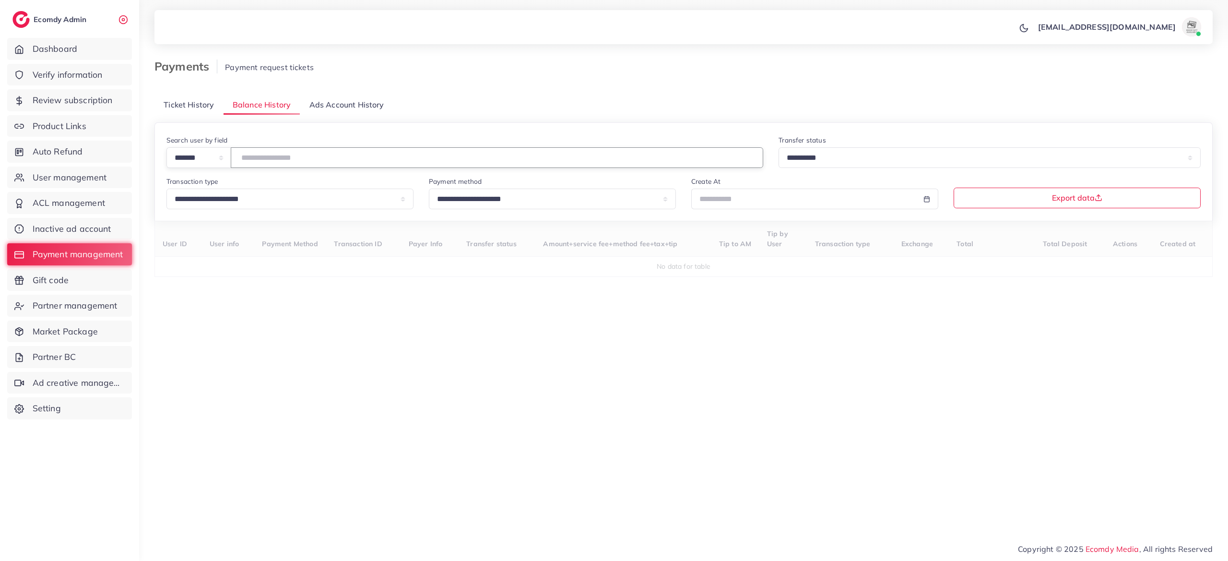
click at [303, 160] on input "number" at bounding box center [497, 157] width 533 height 21
type input "*******"
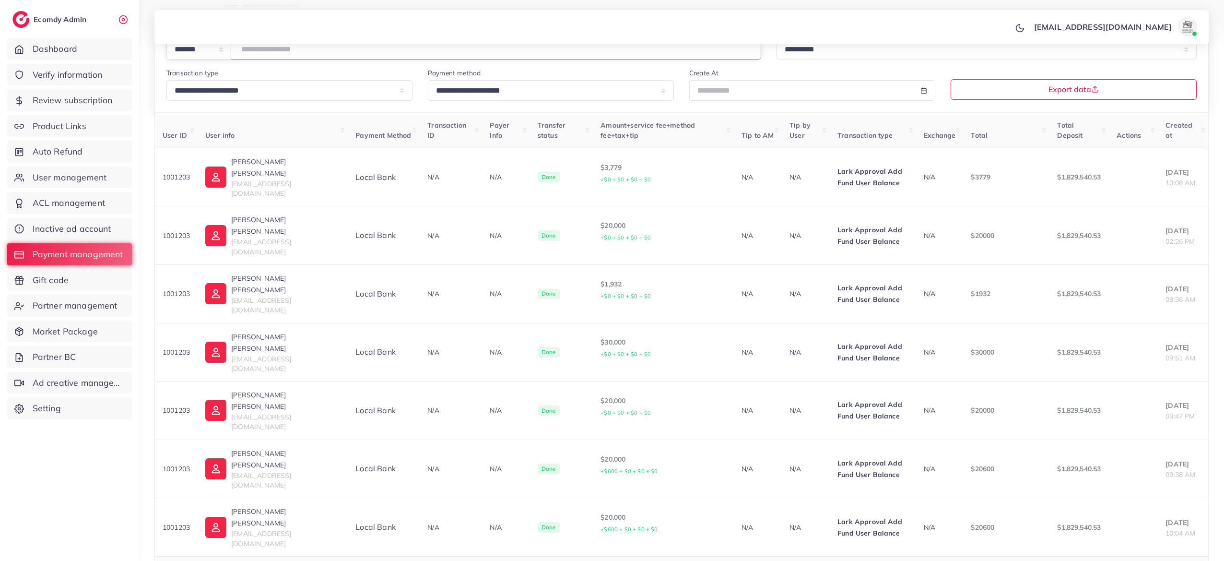
scroll to position [111, 0]
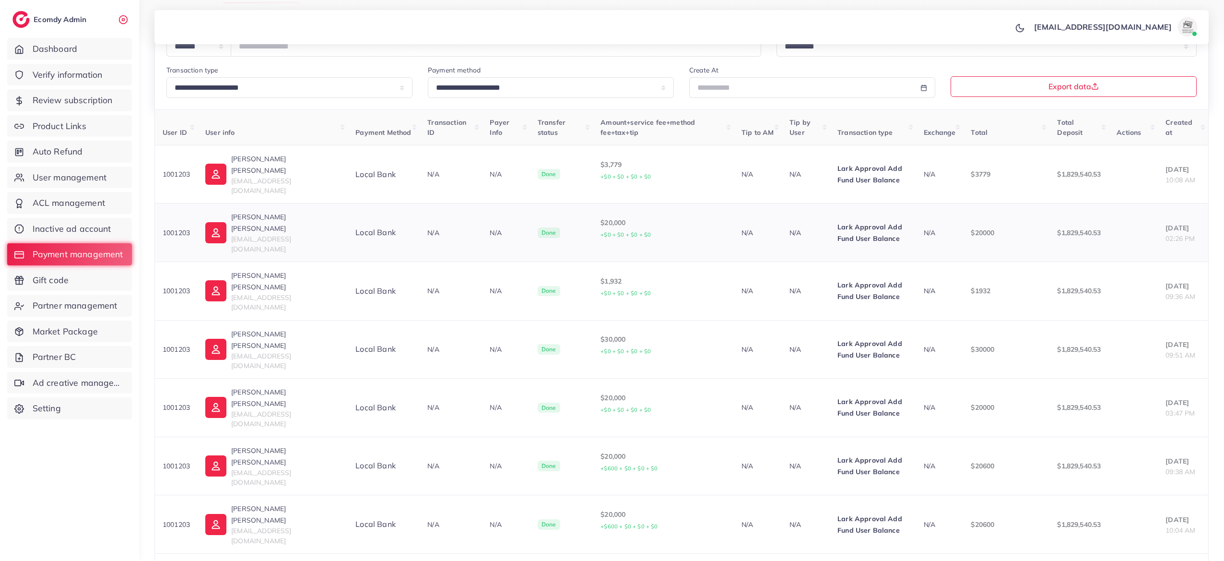
click at [626, 203] on td "$20,000 +$0 + $0 + $0 + $0" at bounding box center [663, 232] width 141 height 59
click at [1013, 225] on td "$20000" at bounding box center [1006, 232] width 86 height 59
drag, startPoint x: 594, startPoint y: 159, endPoint x: 578, endPoint y: 162, distance: 17.1
click at [601, 162] on p "$3,779 +$0 + $0 + $0 + $0" at bounding box center [664, 171] width 126 height 24
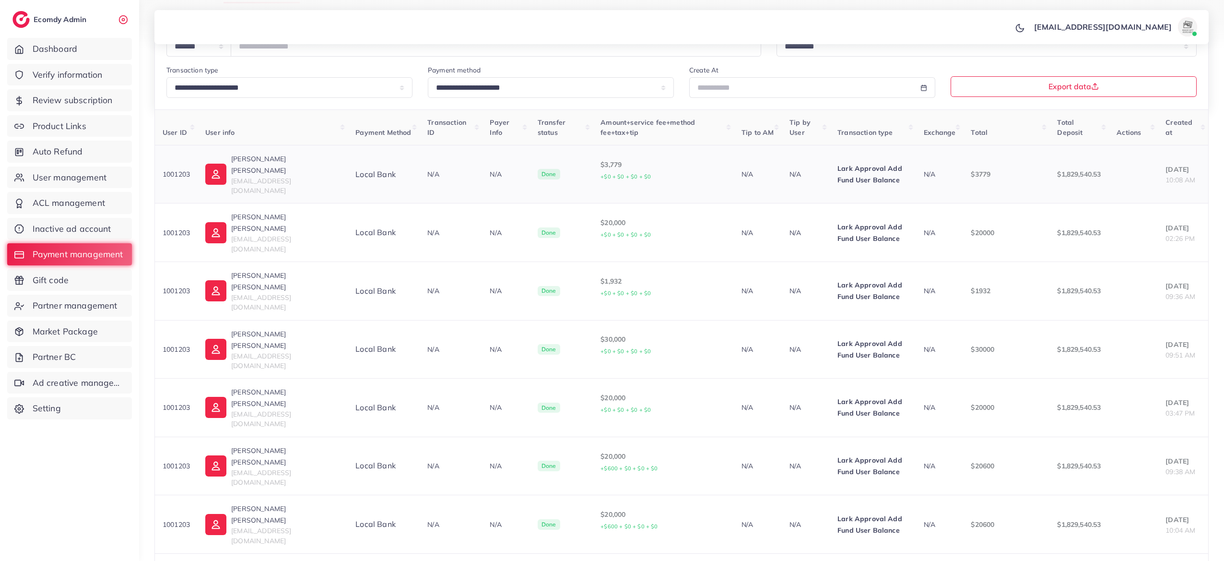
click at [614, 161] on p "$3,779 +$0 + $0 + $0 + $0" at bounding box center [664, 171] width 126 height 24
click at [615, 161] on p "$3,779 +$0 + $0 + $0 + $0" at bounding box center [664, 171] width 126 height 24
drag, startPoint x: 601, startPoint y: 161, endPoint x: 584, endPoint y: 161, distance: 16.8
click at [601, 161] on p "$3,779 +$0 + $0 + $0 + $0" at bounding box center [664, 171] width 126 height 24
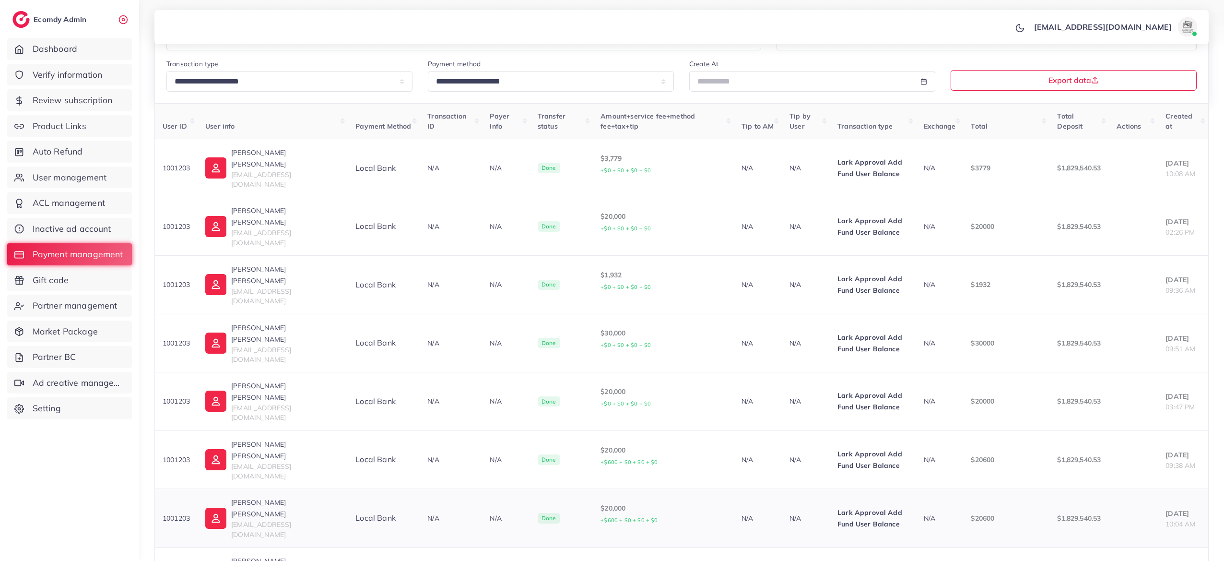
scroll to position [0, 0]
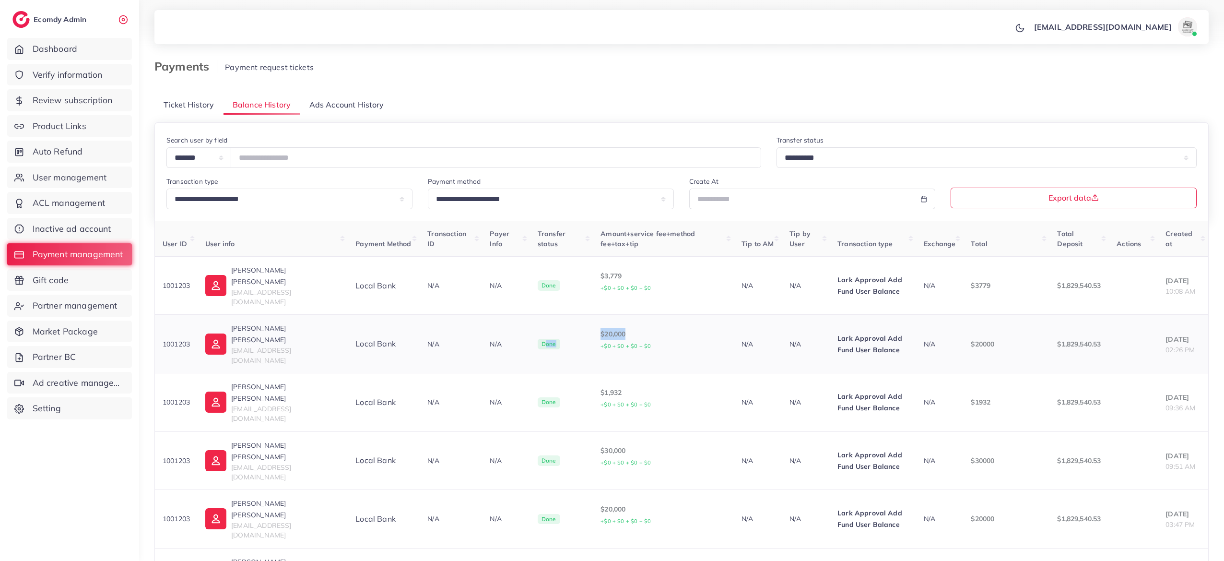
drag, startPoint x: 599, startPoint y: 321, endPoint x: 562, endPoint y: 317, distance: 37.1
click at [562, 317] on tr "1001203 Phạm Nhật Minh shine.tdy@gmail.com Local bank N/A N/A Done $20,000 +$0 …" at bounding box center [682, 344] width 1054 height 59
click at [562, 317] on td "Done" at bounding box center [561, 344] width 63 height 59
drag, startPoint x: 578, startPoint y: 318, endPoint x: 604, endPoint y: 321, distance: 25.6
click at [604, 328] on p "$20,000 +$0 + $0 + $0 + $0" at bounding box center [664, 340] width 126 height 24
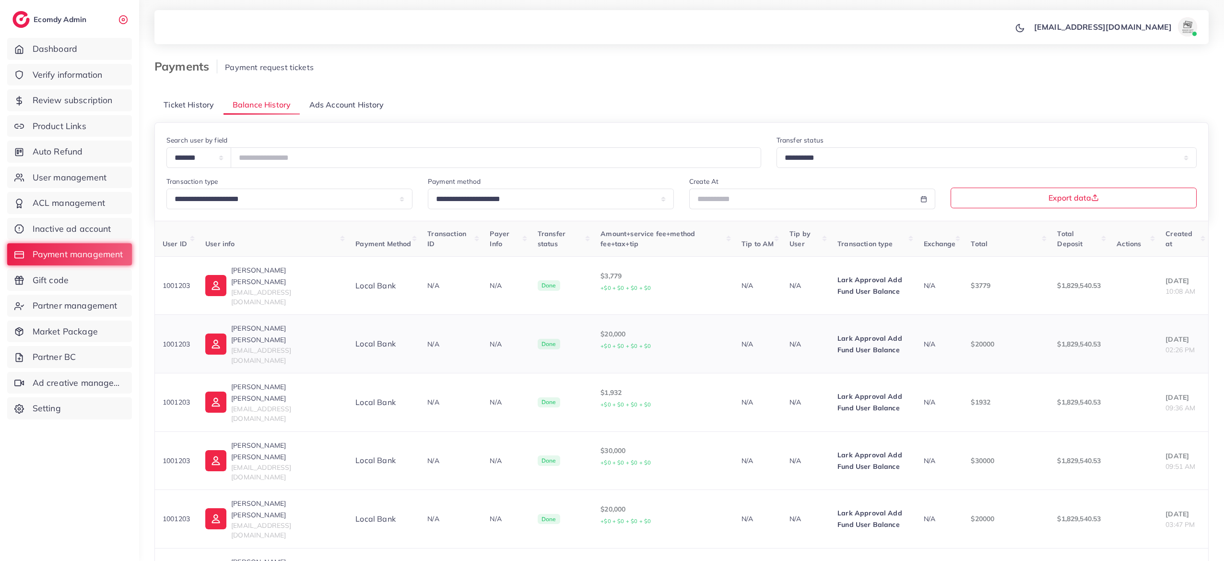
click at [604, 328] on p "$20,000 +$0 + $0 + $0 + $0" at bounding box center [664, 340] width 126 height 24
drag, startPoint x: 604, startPoint y: 321, endPoint x: 574, endPoint y: 321, distance: 29.3
click at [601, 328] on p "$20,000 +$0 + $0 + $0 + $0" at bounding box center [664, 340] width 126 height 24
drag, startPoint x: 574, startPoint y: 321, endPoint x: 597, endPoint y: 321, distance: 22.5
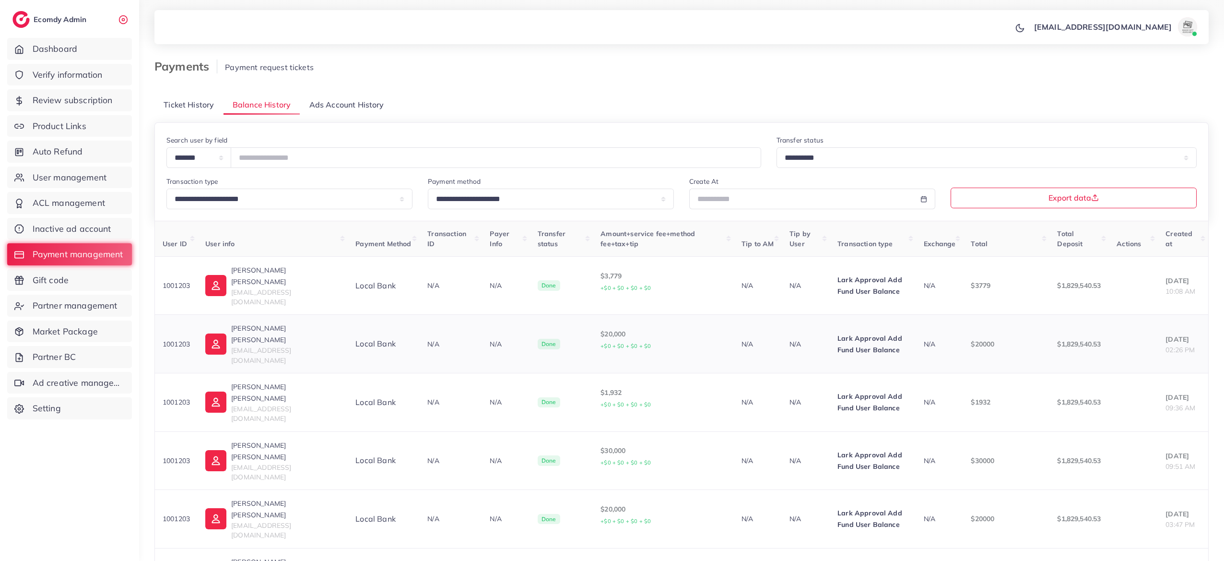
click at [601, 328] on p "$20,000 +$0 + $0 + $0 + $0" at bounding box center [664, 340] width 126 height 24
drag, startPoint x: 597, startPoint y: 321, endPoint x: 581, endPoint y: 322, distance: 15.4
click at [601, 328] on p "$20,000 +$0 + $0 + $0 + $0" at bounding box center [664, 340] width 126 height 24
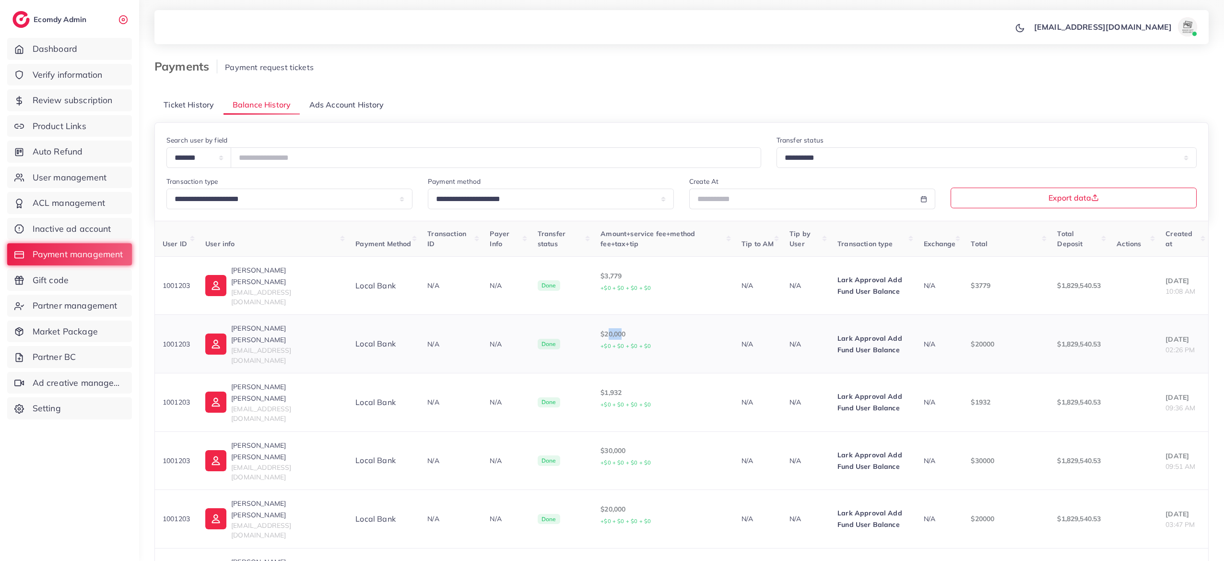
drag, startPoint x: 578, startPoint y: 321, endPoint x: 595, endPoint y: 320, distance: 17.3
click at [601, 328] on p "$20,000 +$0 + $0 + $0 + $0" at bounding box center [664, 340] width 126 height 24
drag, startPoint x: 595, startPoint y: 320, endPoint x: 580, endPoint y: 320, distance: 15.4
click at [601, 328] on p "$20,000 +$0 + $0 + $0 + $0" at bounding box center [664, 340] width 126 height 24
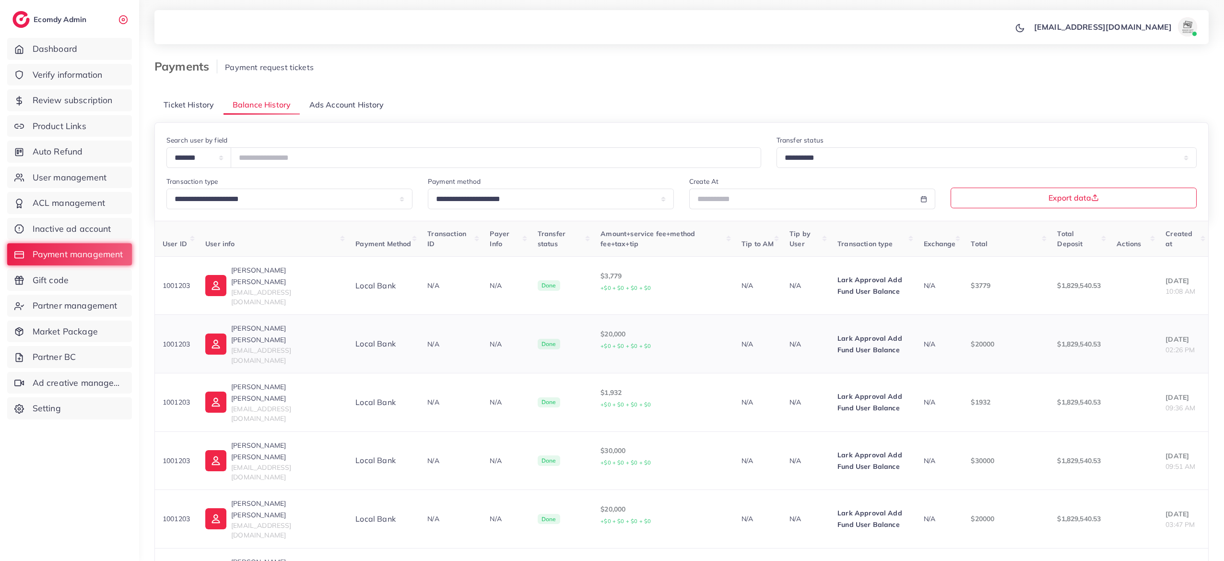
click at [601, 328] on p "$20,000 +$0 + $0 + $0 + $0" at bounding box center [664, 340] width 126 height 24
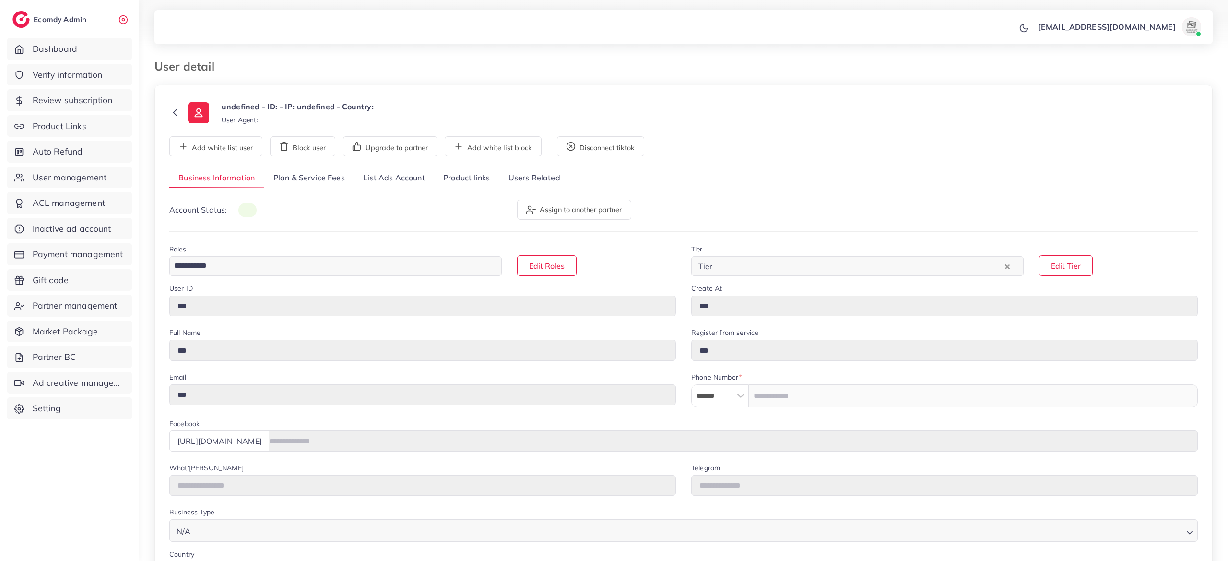
type input "*******"
type input "**********"
type input "*********"
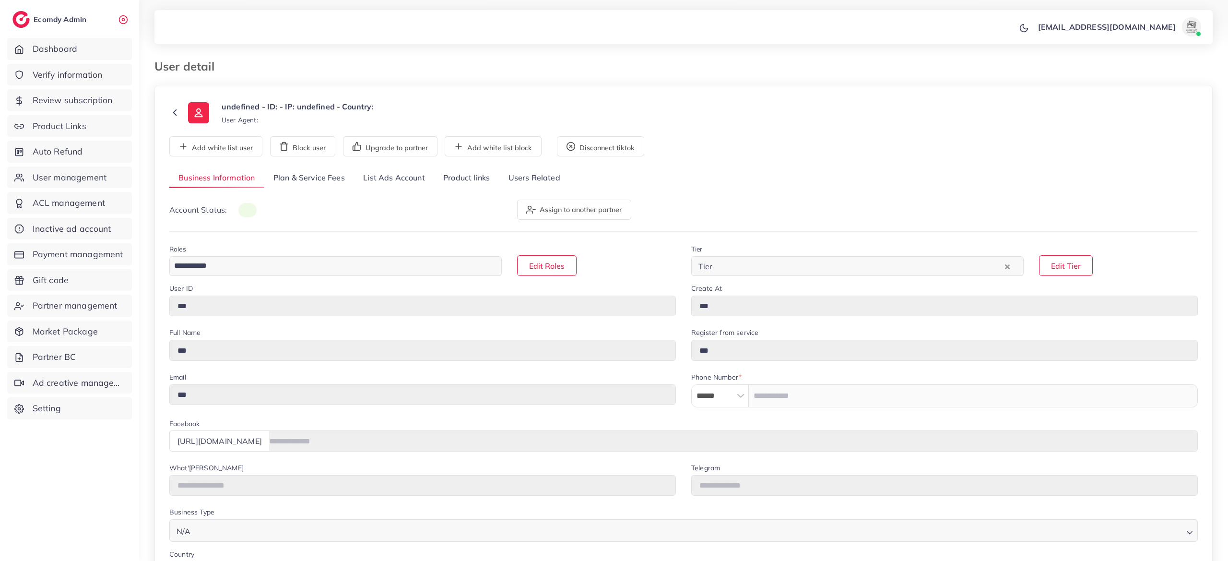
type input "**********"
select select "*******"
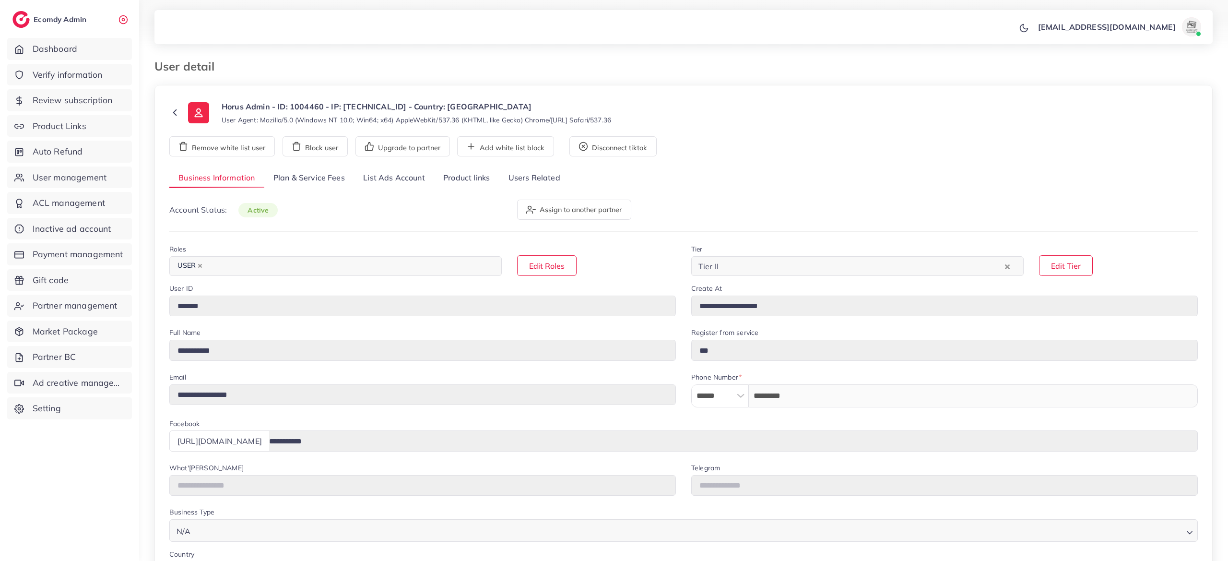
click at [414, 186] on link "List Ads Account" at bounding box center [394, 178] width 80 height 21
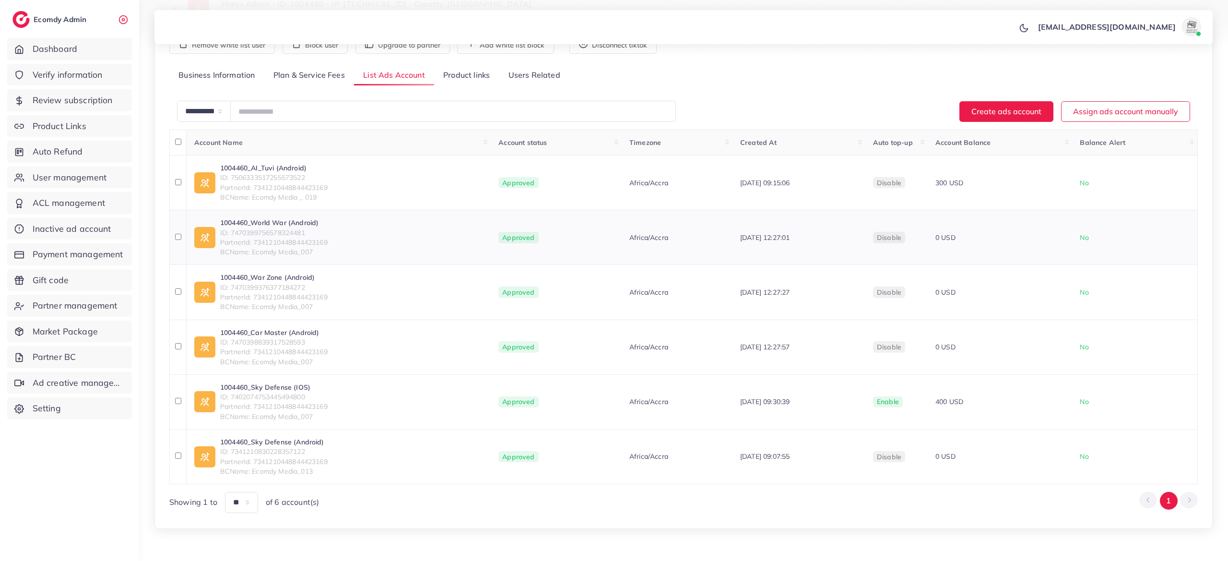
scroll to position [113, 0]
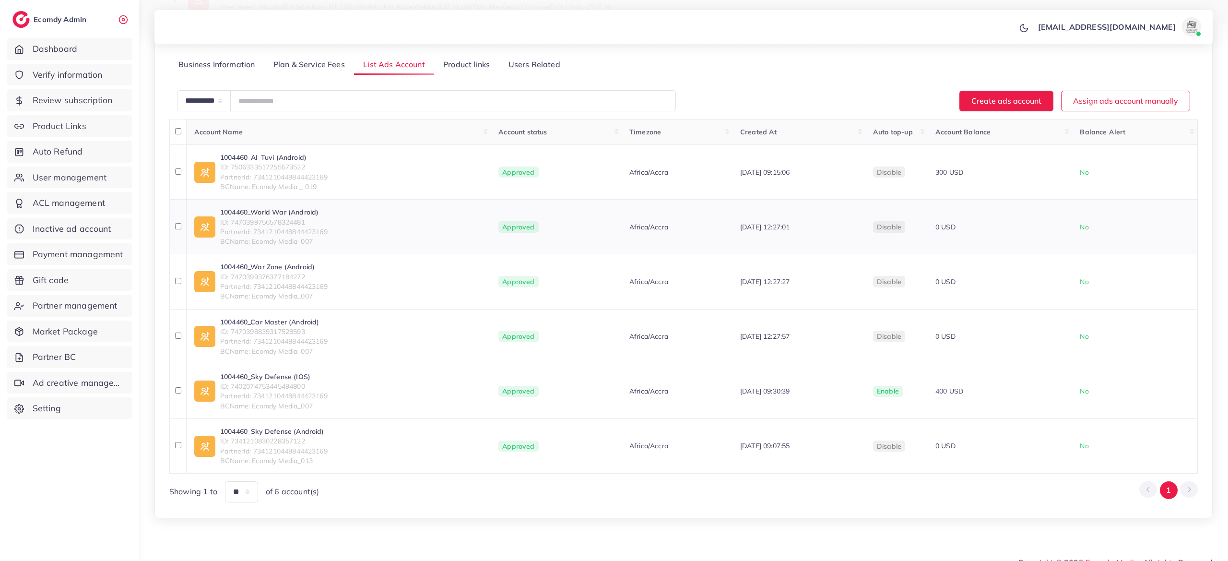
click at [314, 214] on link "1004460_World War (Android)" at bounding box center [273, 212] width 107 height 10
click at [292, 161] on link "1004460_AI_Tuvi (Android)" at bounding box center [273, 158] width 107 height 10
click at [304, 269] on link "1004460_War Zone (Android)" at bounding box center [273, 267] width 107 height 10
click at [306, 325] on link "1004460_Car Master (Android)" at bounding box center [273, 322] width 107 height 10
click at [311, 436] on link "1004460_Sky Defense (Android)" at bounding box center [273, 432] width 107 height 10
